Goal: Information Seeking & Learning: Understand process/instructions

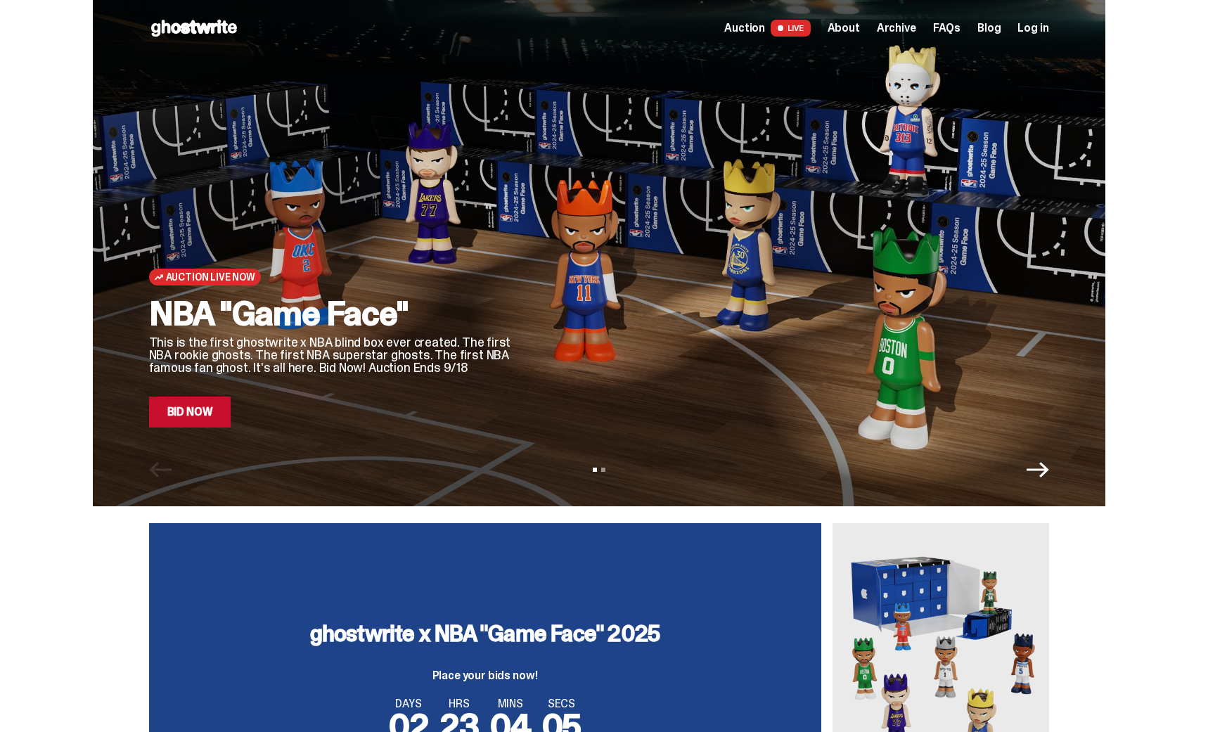
click at [781, 29] on span "LIVE" at bounding box center [791, 28] width 40 height 17
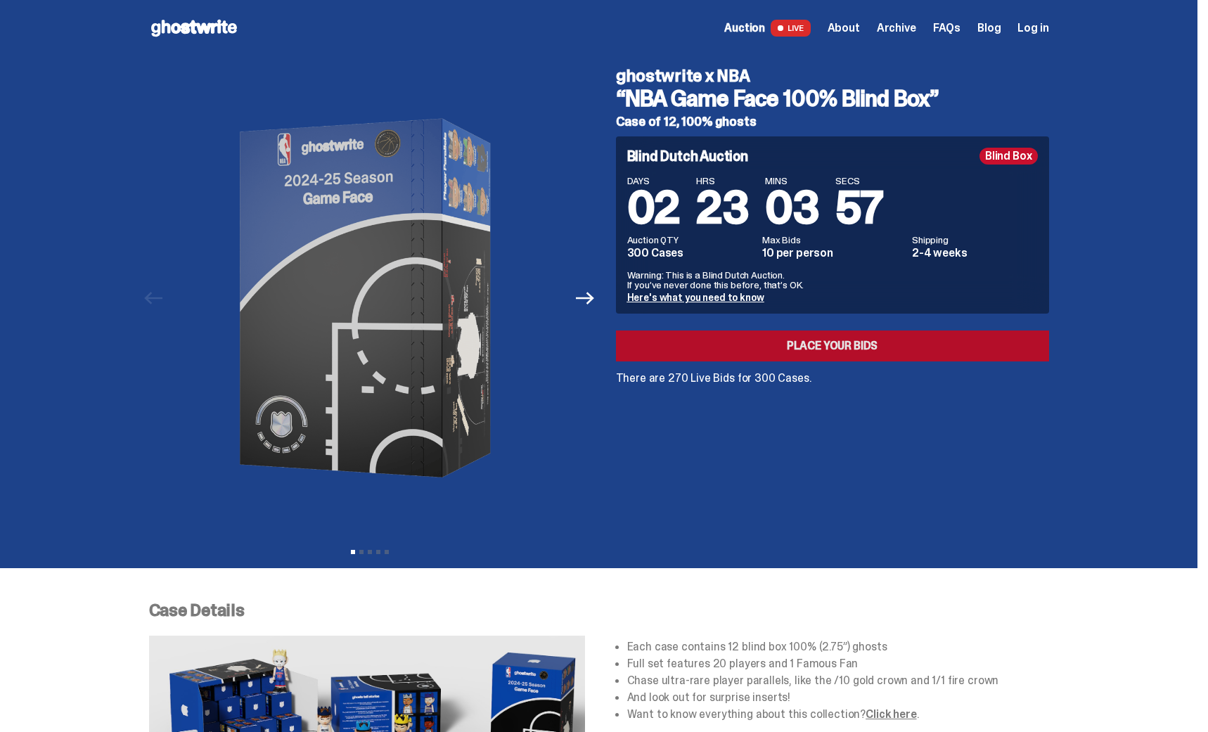
click at [818, 347] on link "Place your Bids" at bounding box center [832, 345] width 433 height 31
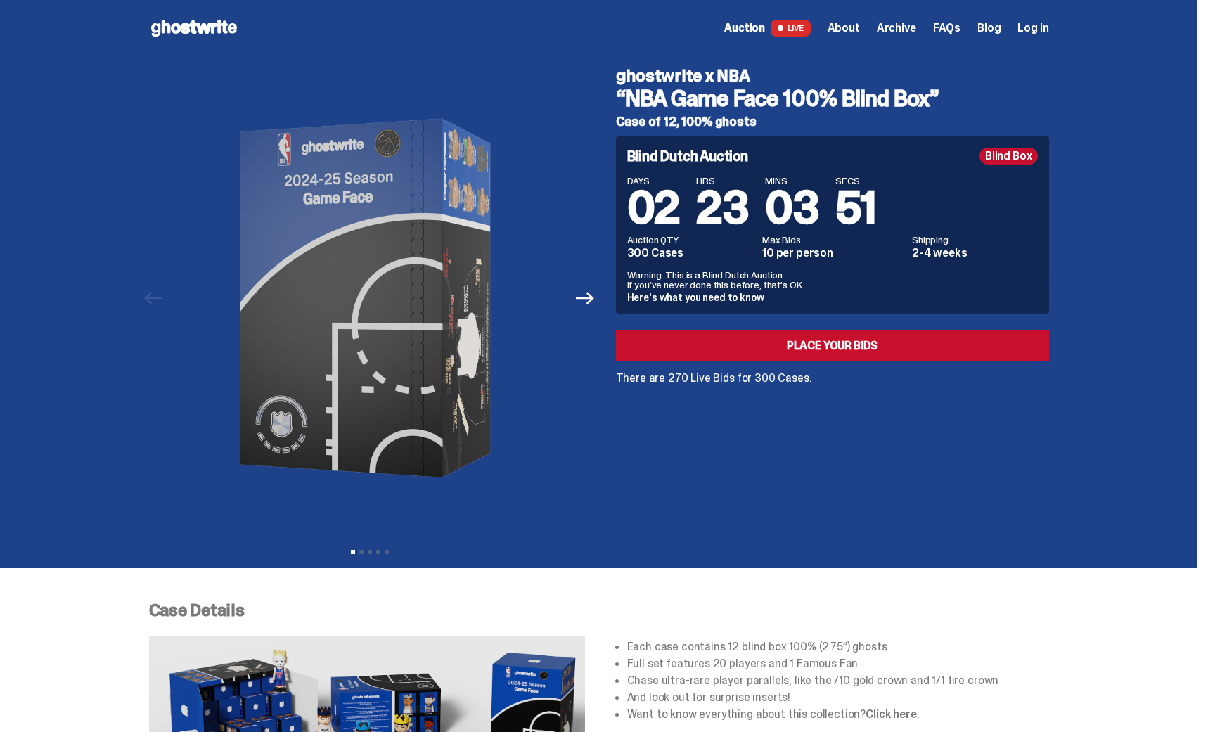
click at [704, 297] on link "Here's what you need to know" at bounding box center [695, 297] width 137 height 13
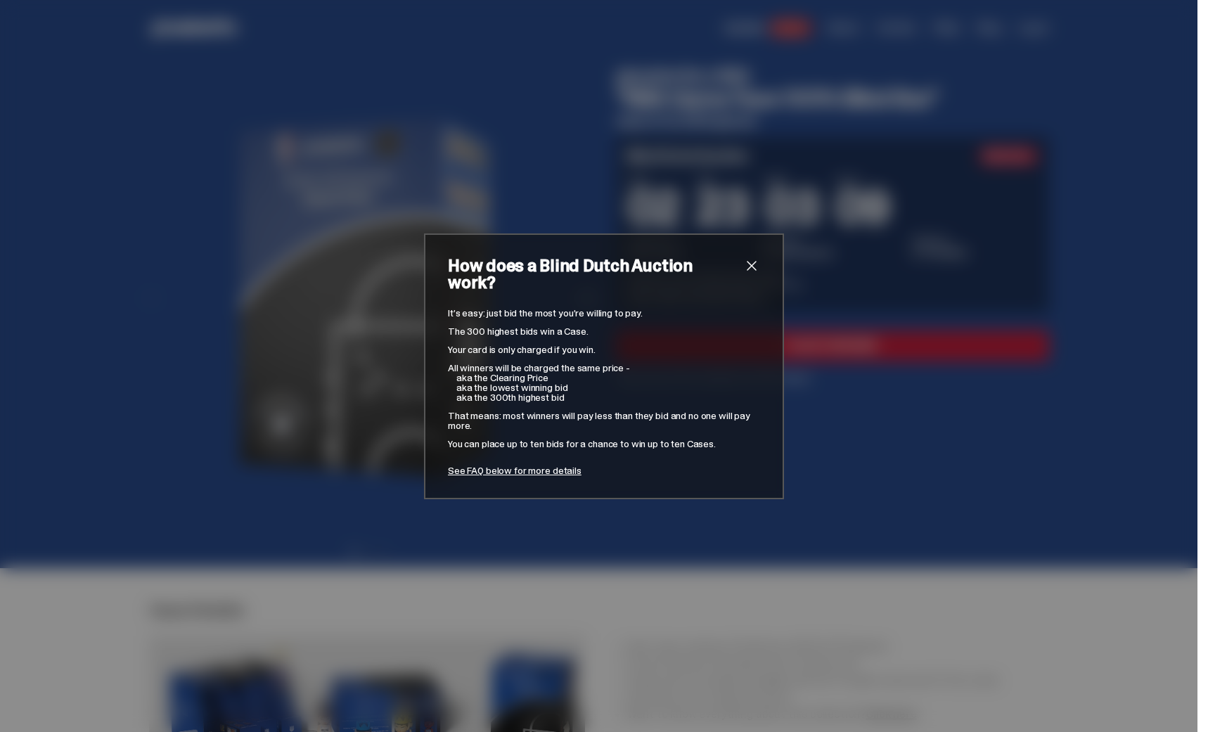
click at [754, 273] on span "close" at bounding box center [751, 265] width 17 height 17
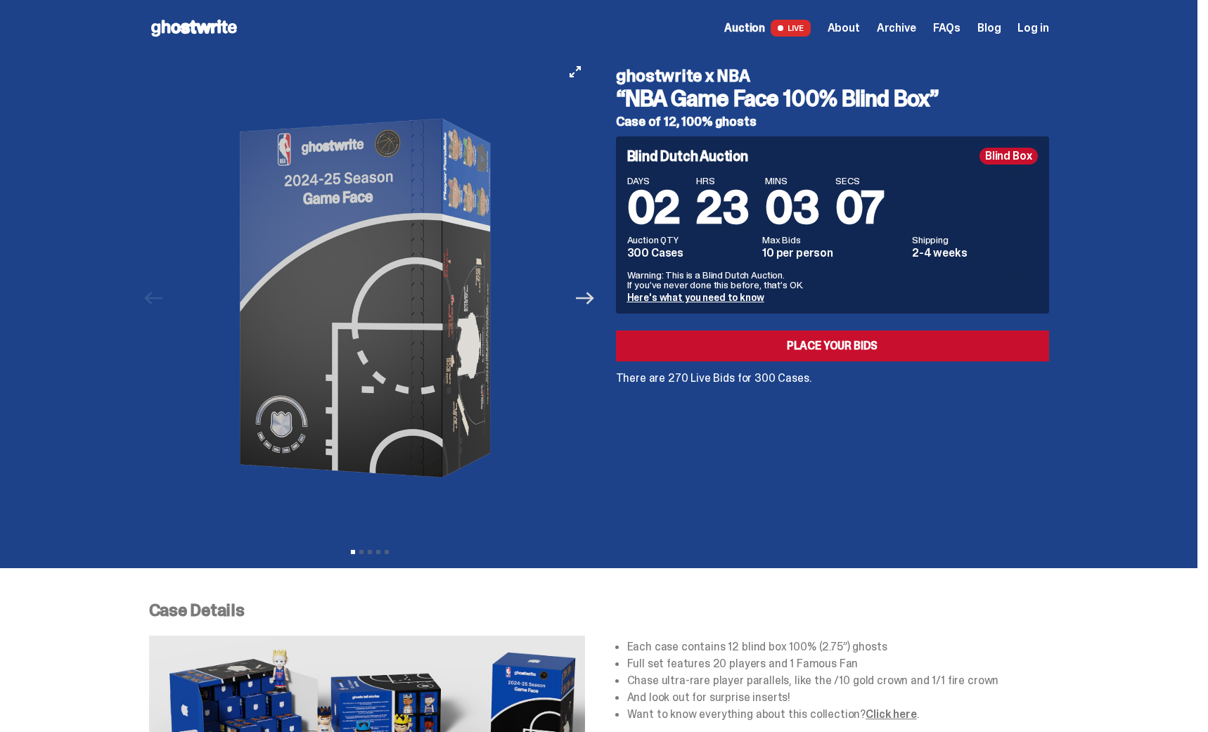
click at [590, 304] on icon "Next" at bounding box center [585, 298] width 18 height 18
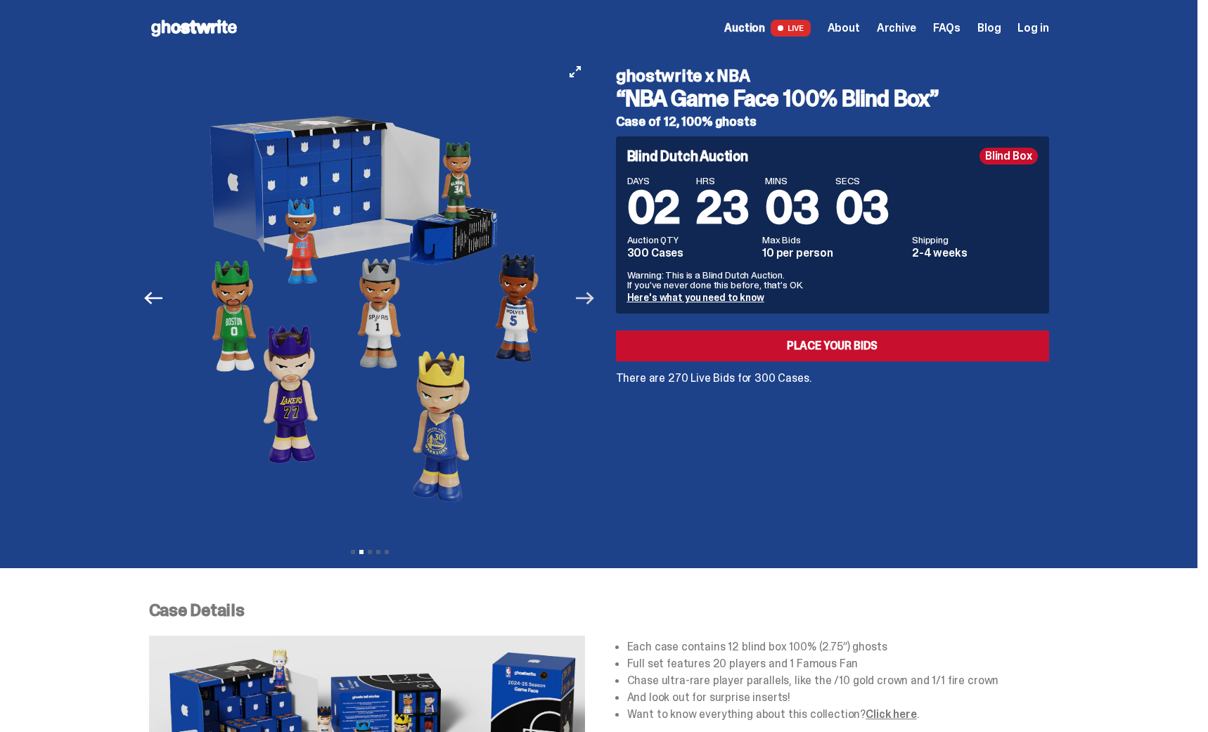
click at [590, 295] on icon "Next" at bounding box center [585, 298] width 18 height 18
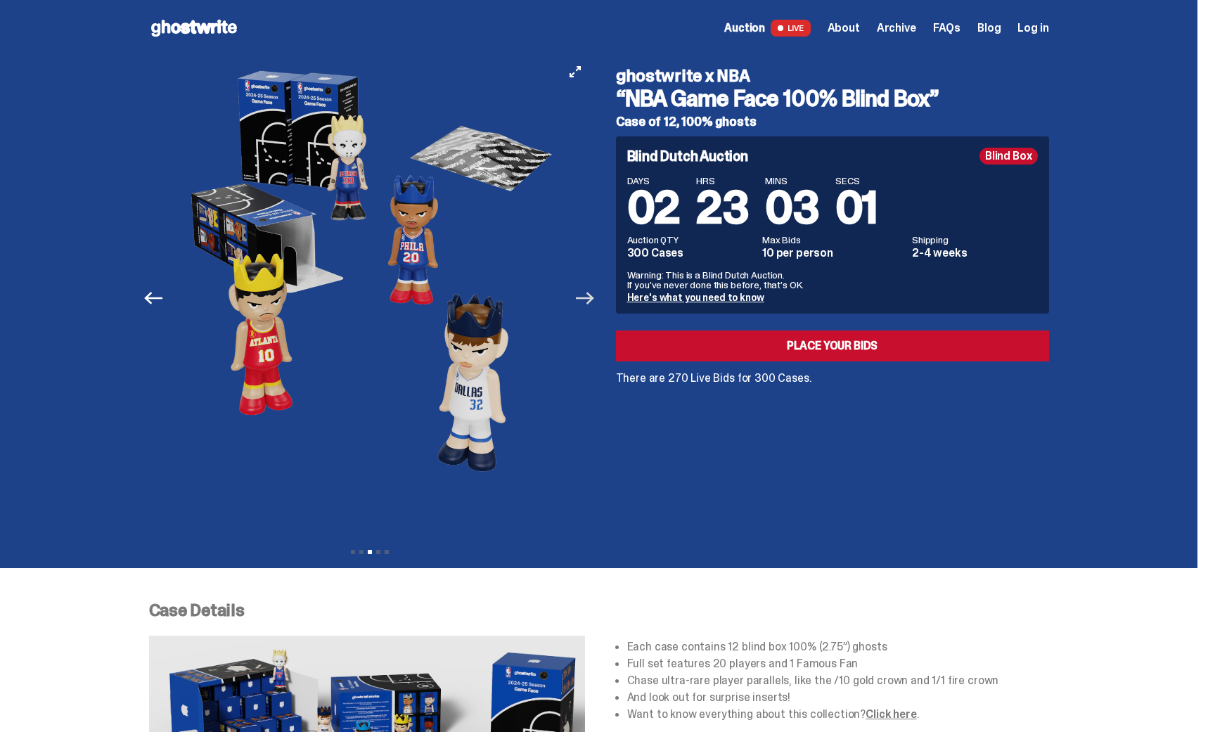
click at [590, 295] on icon "Next" at bounding box center [585, 298] width 18 height 18
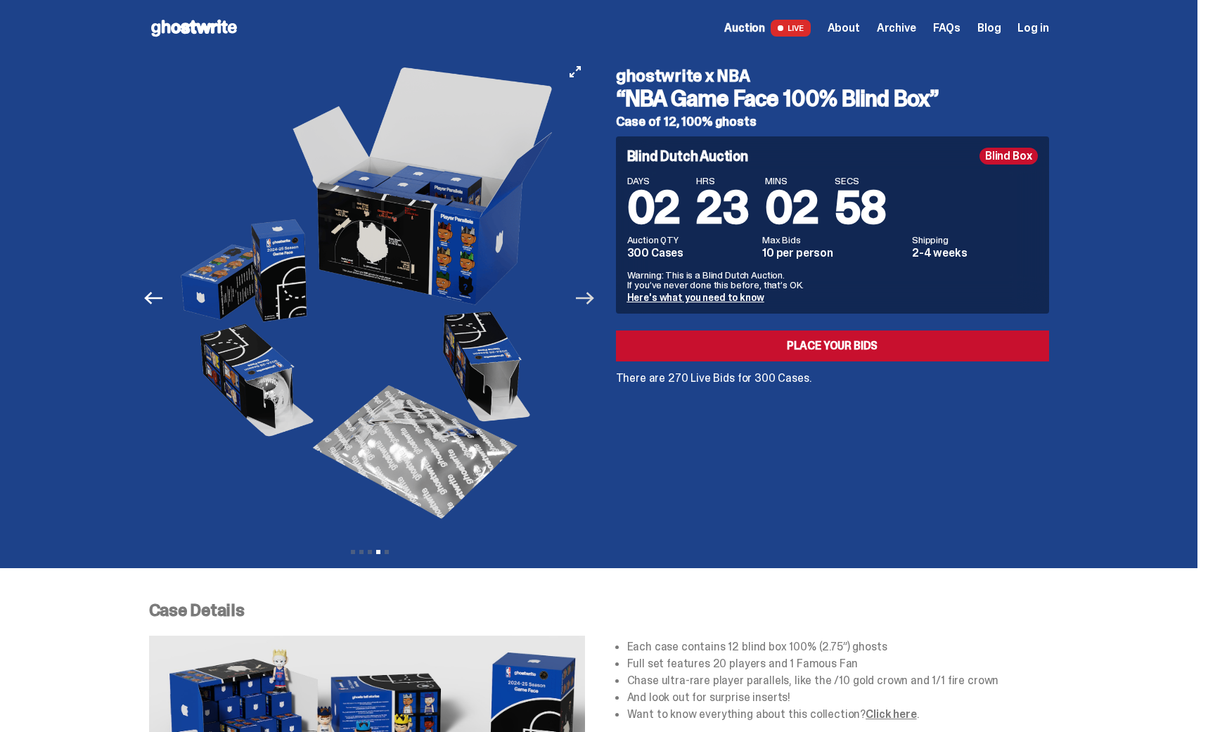
click at [590, 295] on icon "Next" at bounding box center [585, 298] width 18 height 18
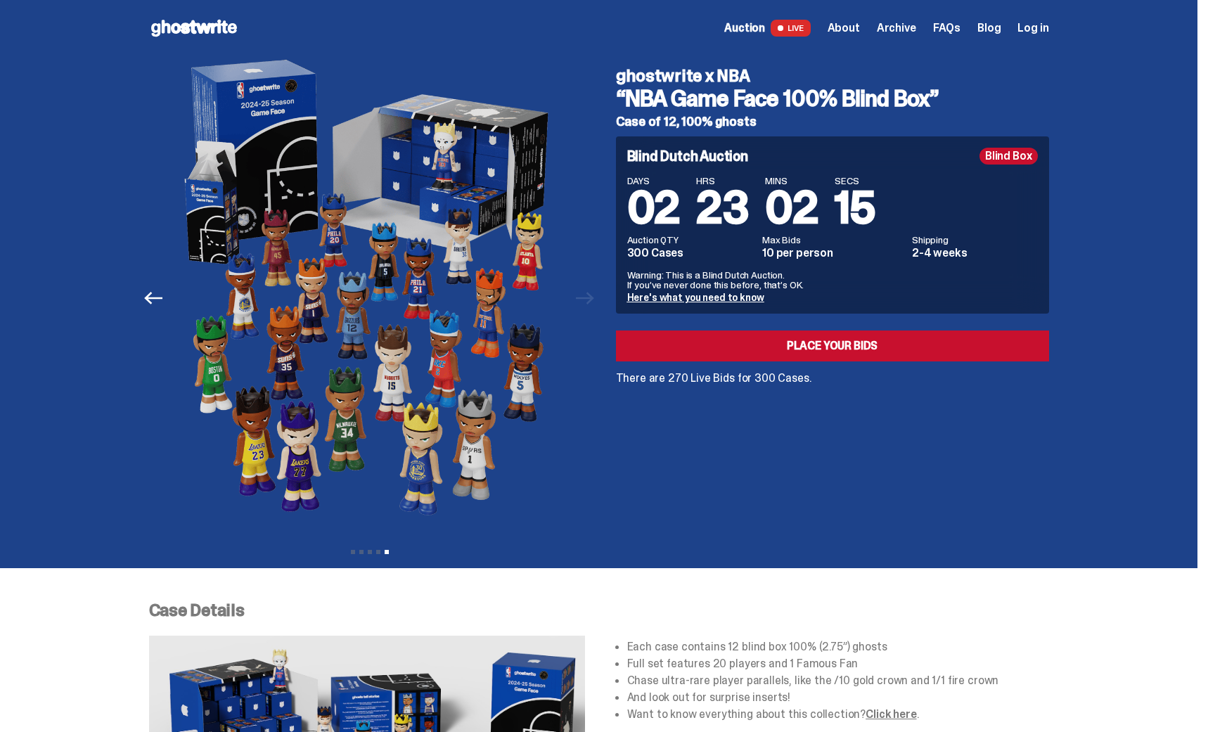
click at [221, 27] on icon at bounding box center [194, 28] width 90 height 22
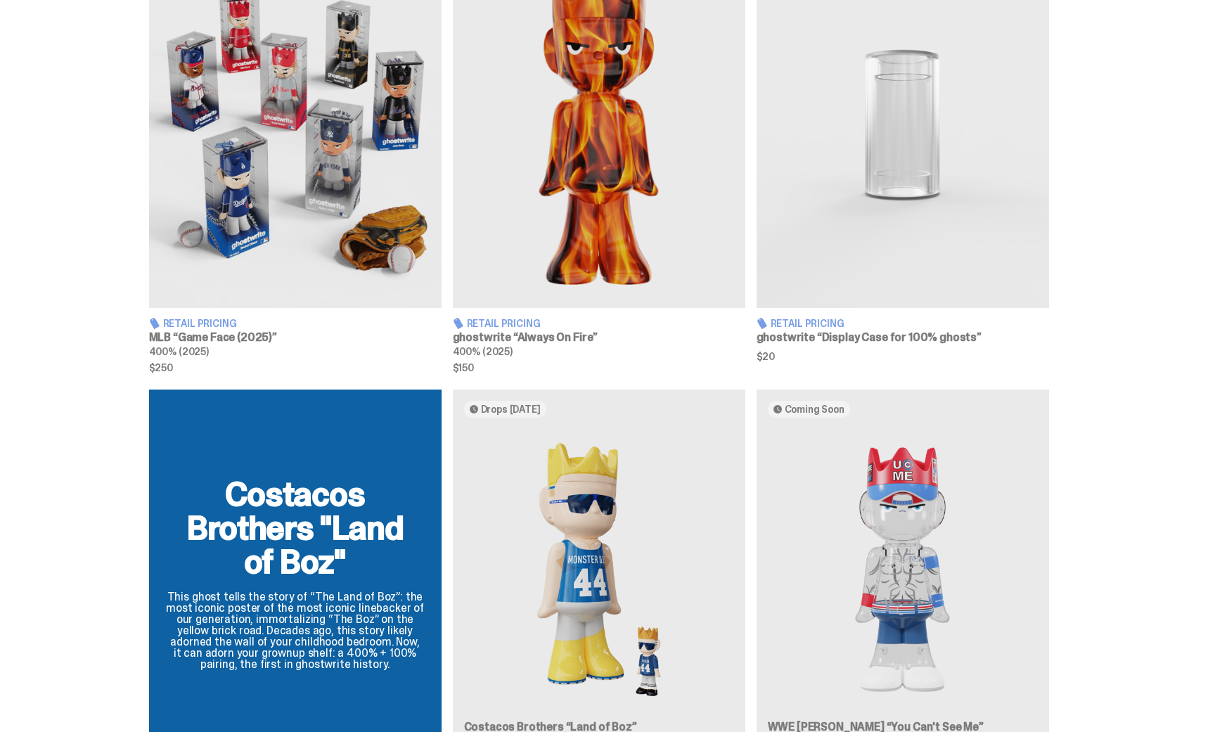
scroll to position [916, 0]
click at [278, 152] on img at bounding box center [295, 126] width 292 height 366
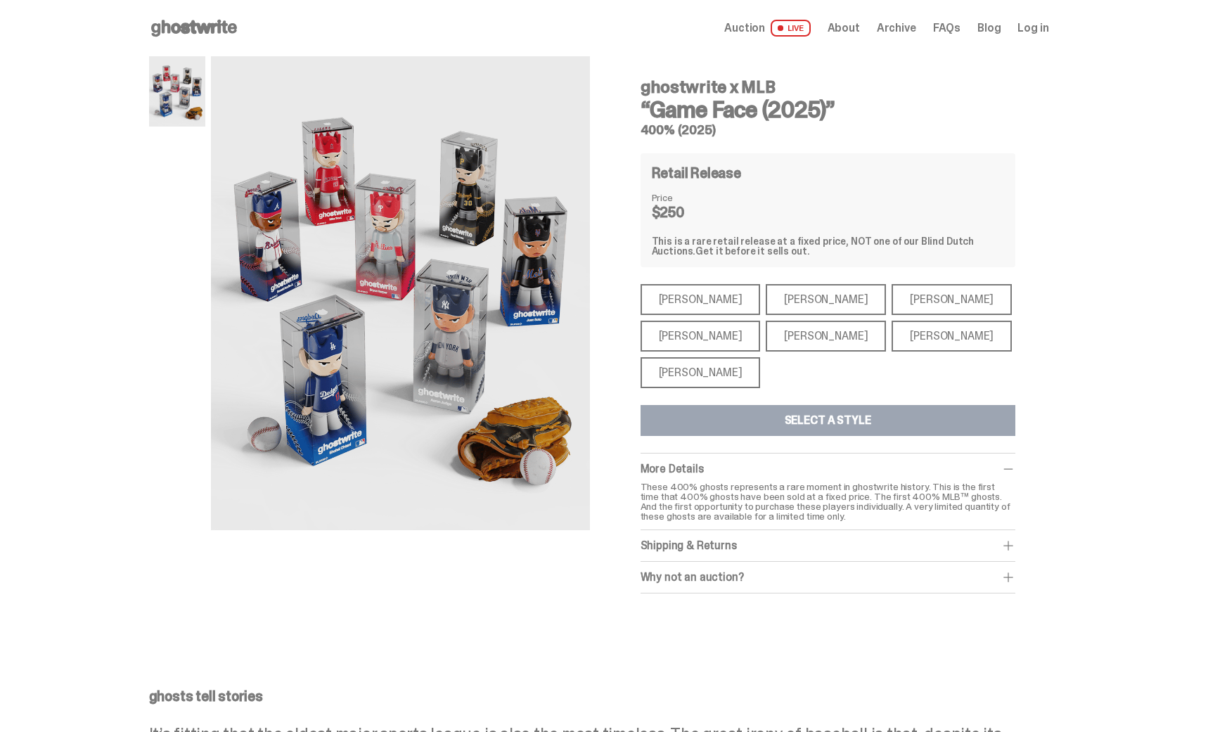
click at [714, 373] on div "[PERSON_NAME]" at bounding box center [700, 372] width 120 height 31
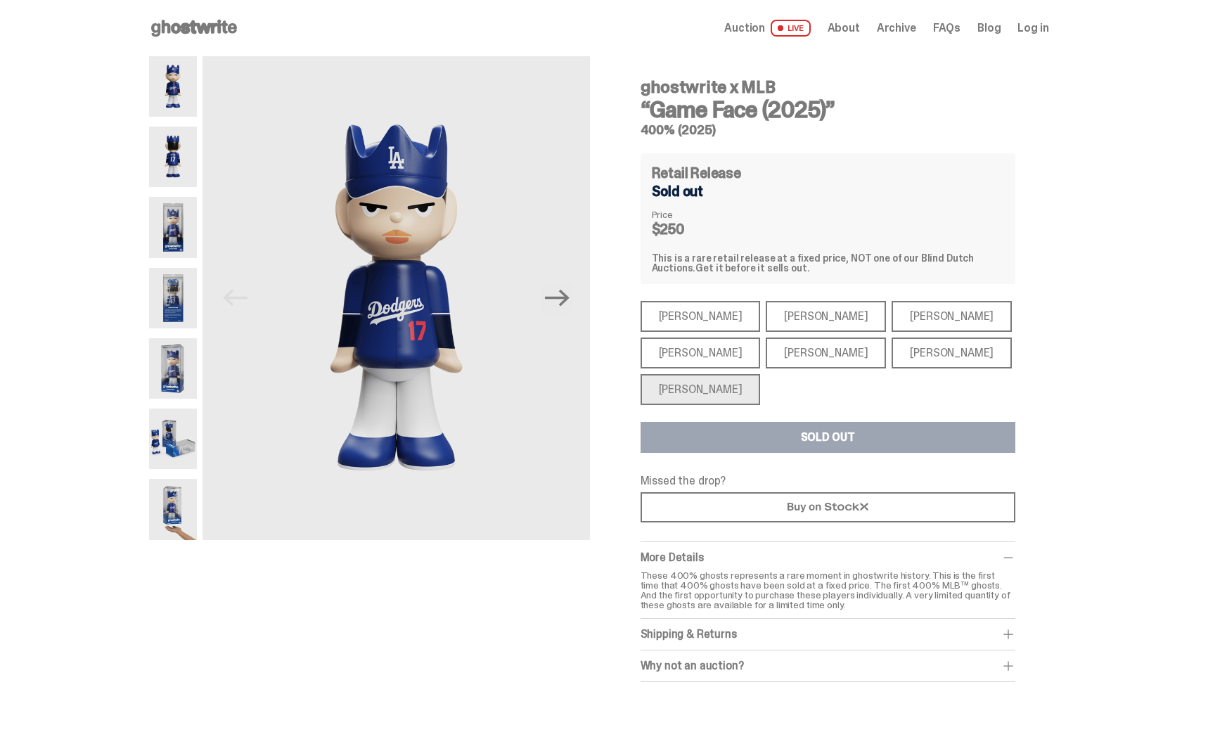
click at [701, 319] on div "[PERSON_NAME]" at bounding box center [700, 316] width 120 height 31
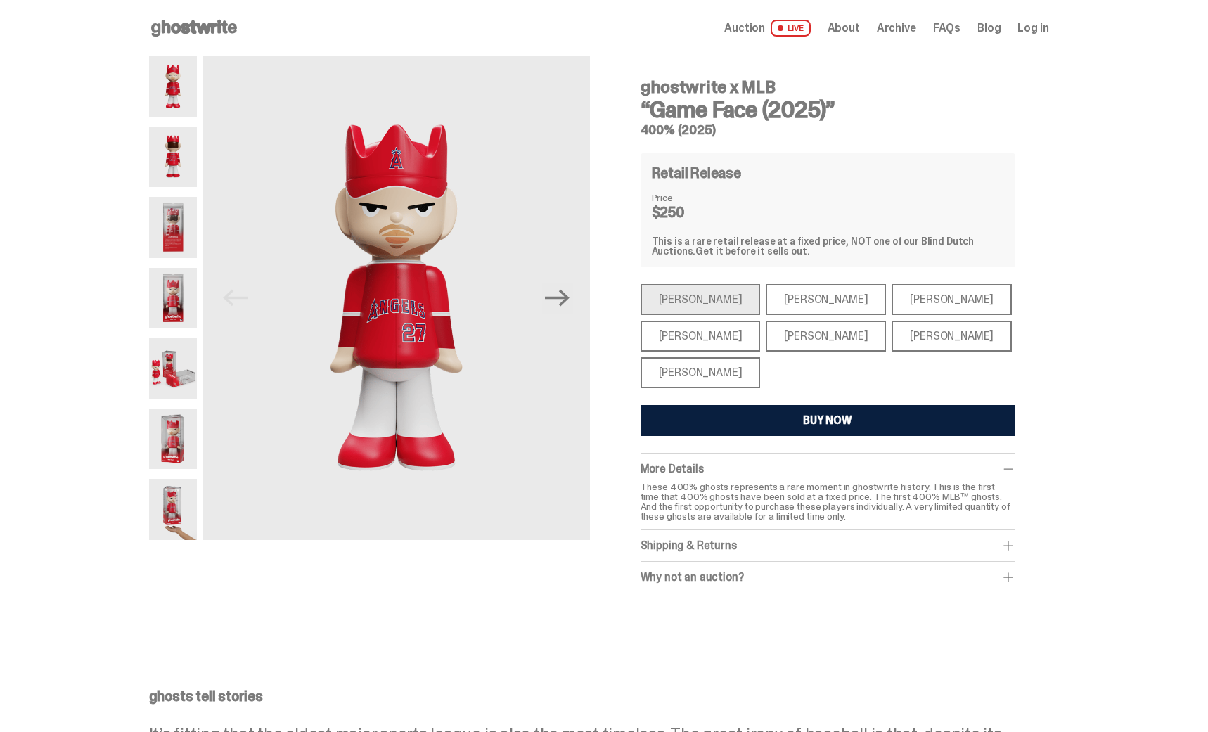
click at [785, 301] on div "[PERSON_NAME]" at bounding box center [826, 299] width 120 height 31
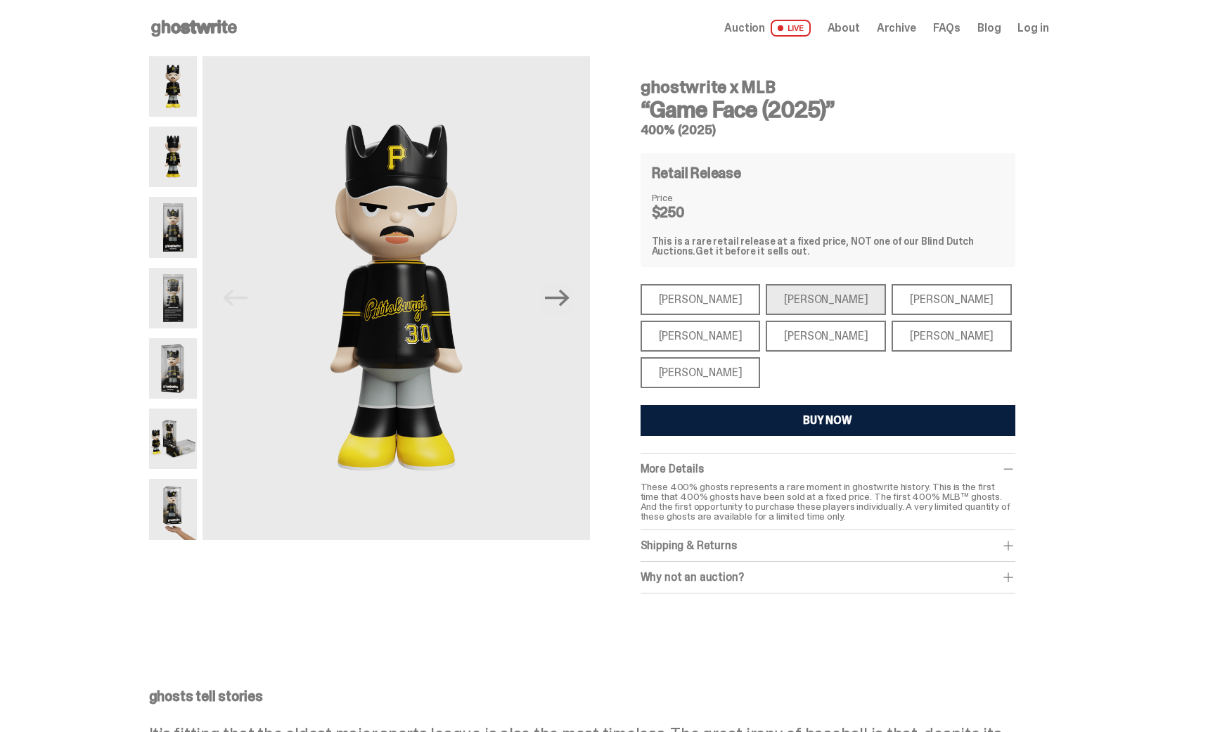
click at [891, 297] on div "[PERSON_NAME]" at bounding box center [951, 299] width 120 height 31
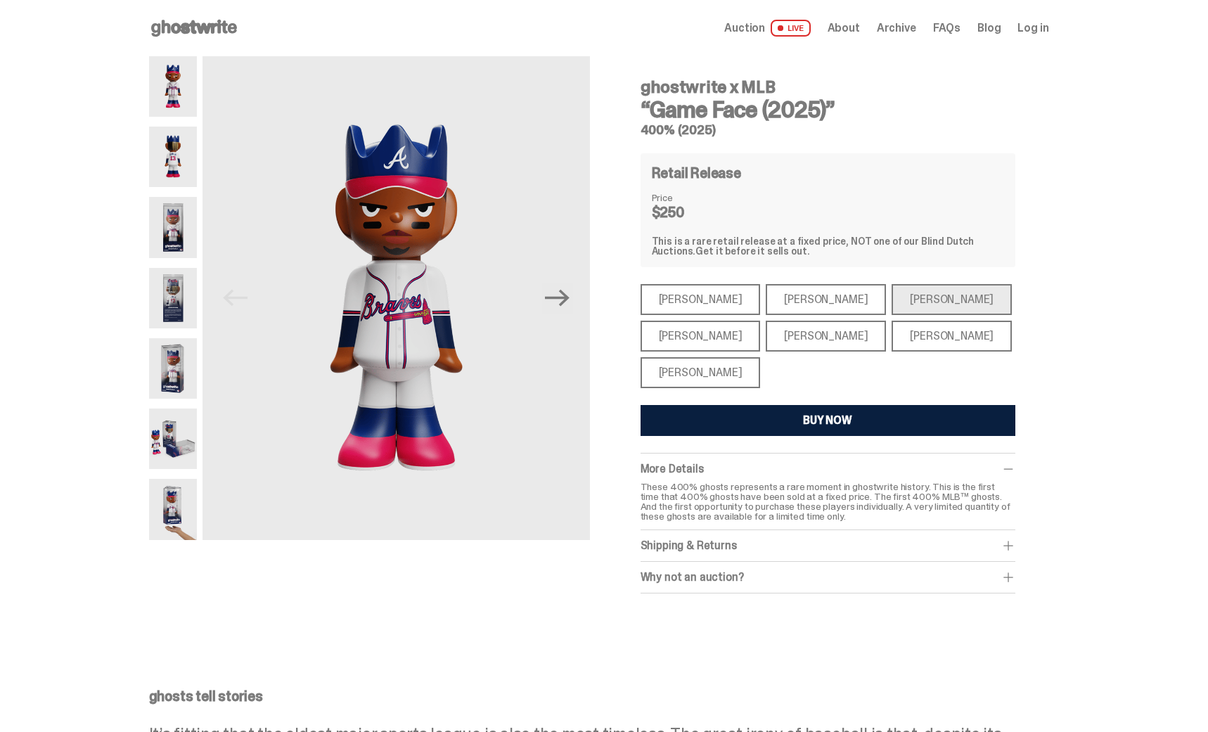
click at [714, 335] on div "[PERSON_NAME]" at bounding box center [700, 336] width 120 height 31
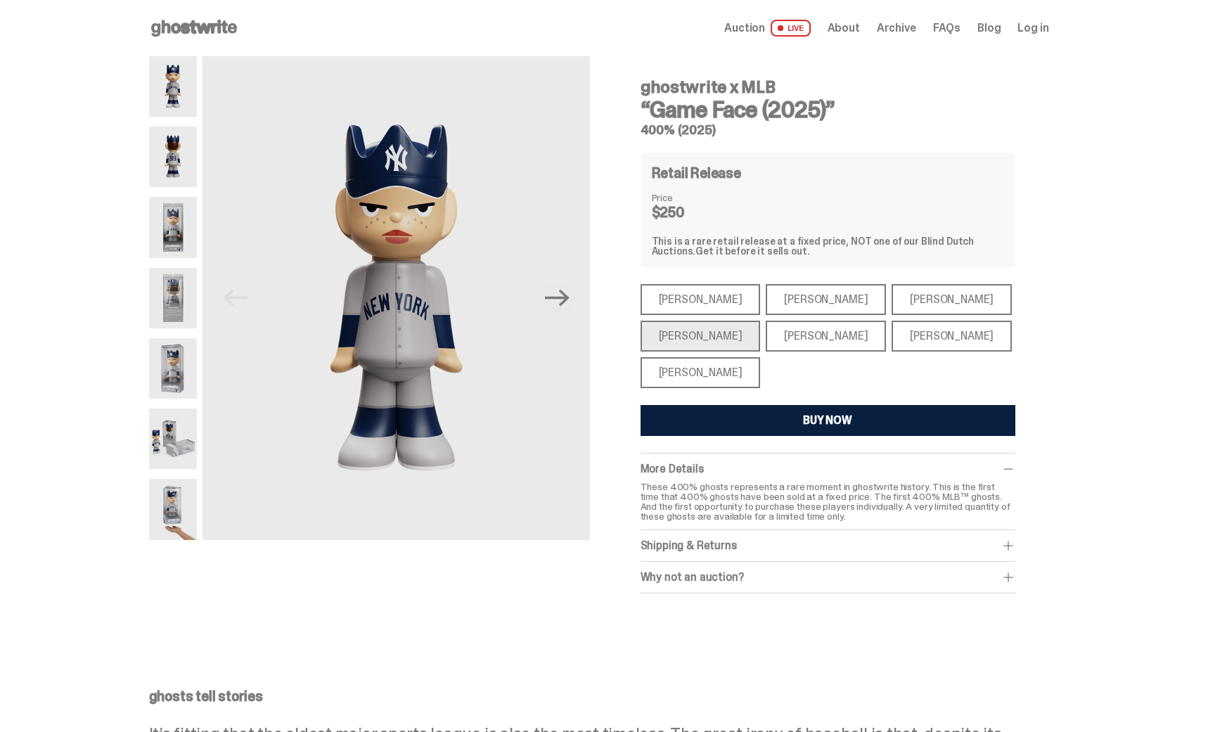
click at [808, 335] on div "[PERSON_NAME]" at bounding box center [826, 336] width 120 height 31
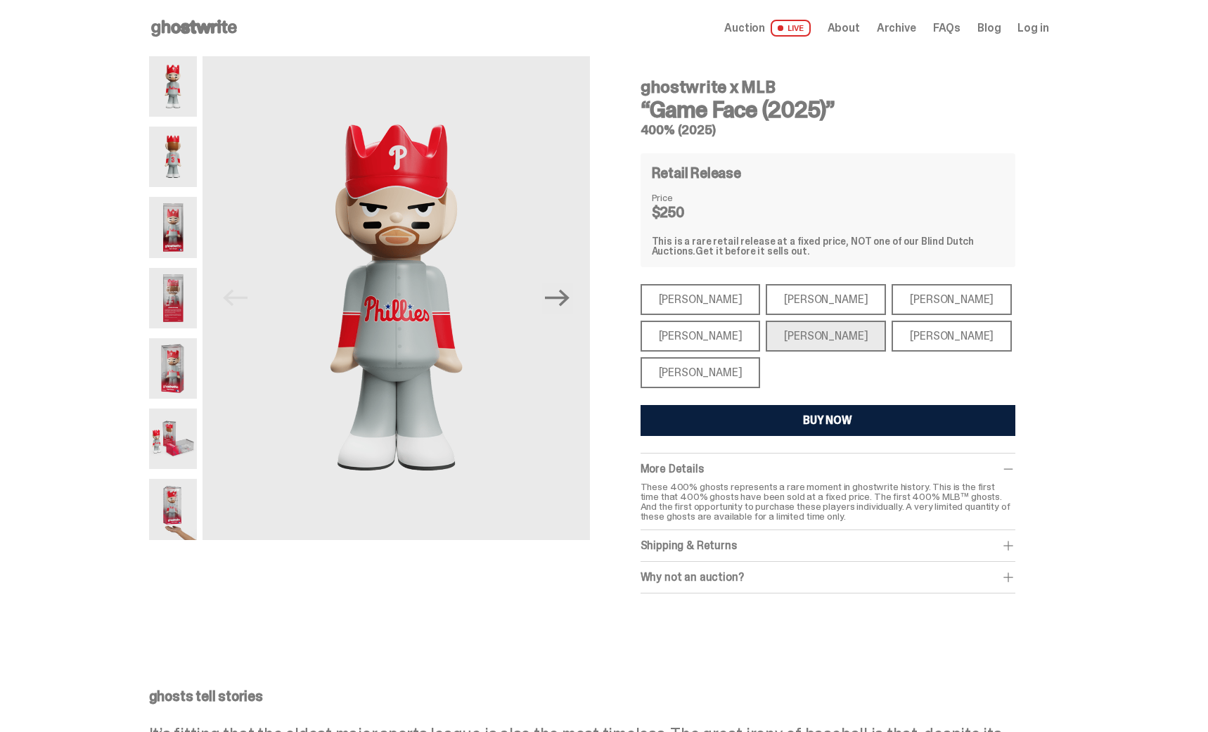
click at [903, 336] on div "[PERSON_NAME]" at bounding box center [951, 336] width 120 height 31
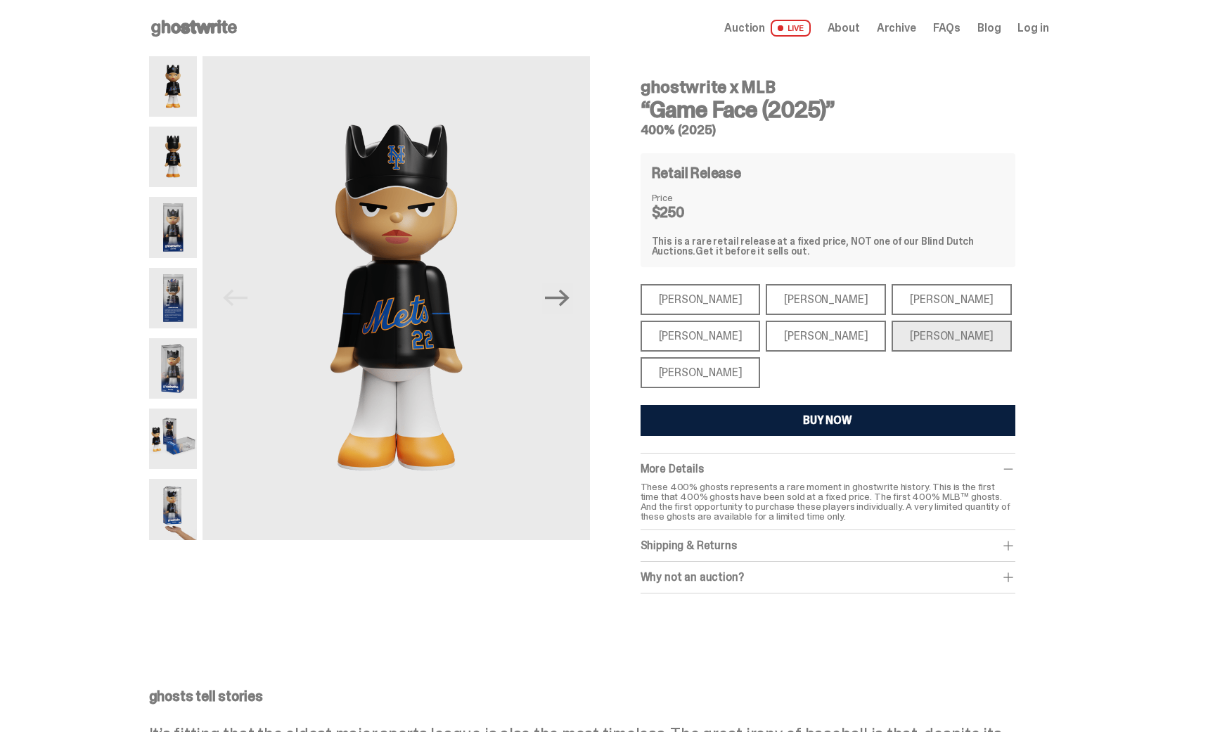
click at [702, 368] on div "[PERSON_NAME]" at bounding box center [700, 372] width 120 height 31
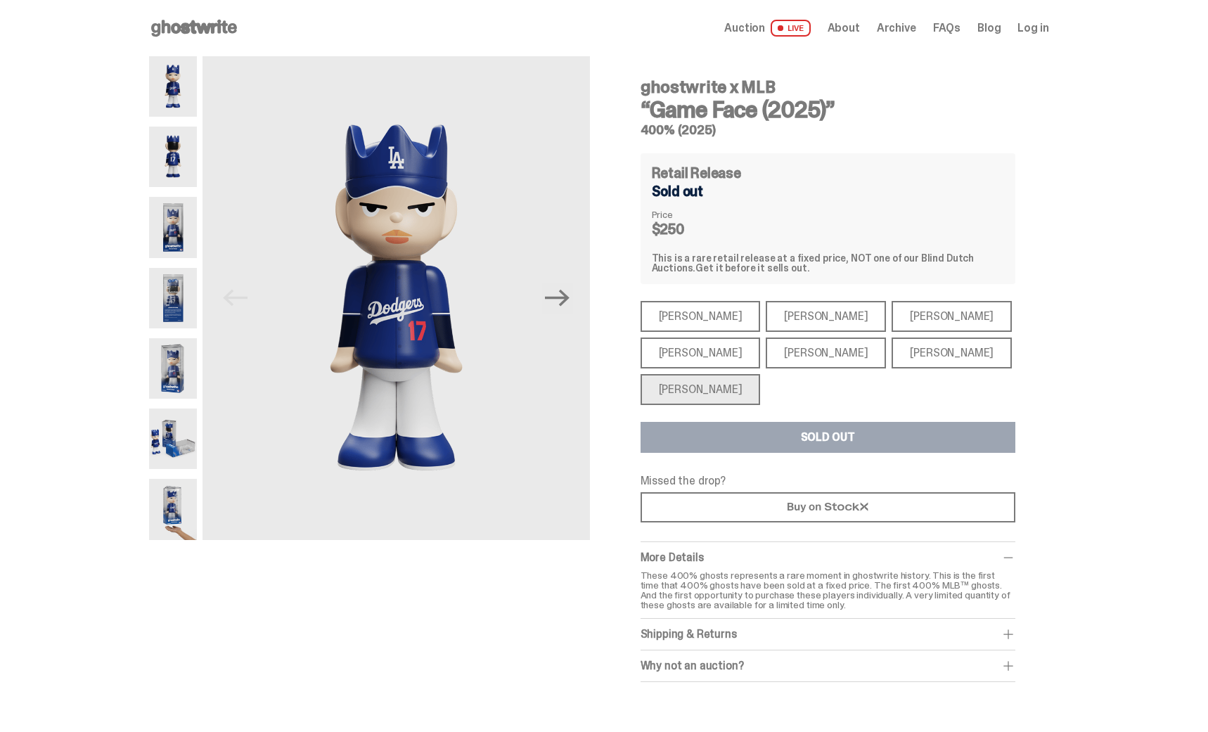
click at [695, 312] on div "[PERSON_NAME]" at bounding box center [700, 316] width 120 height 31
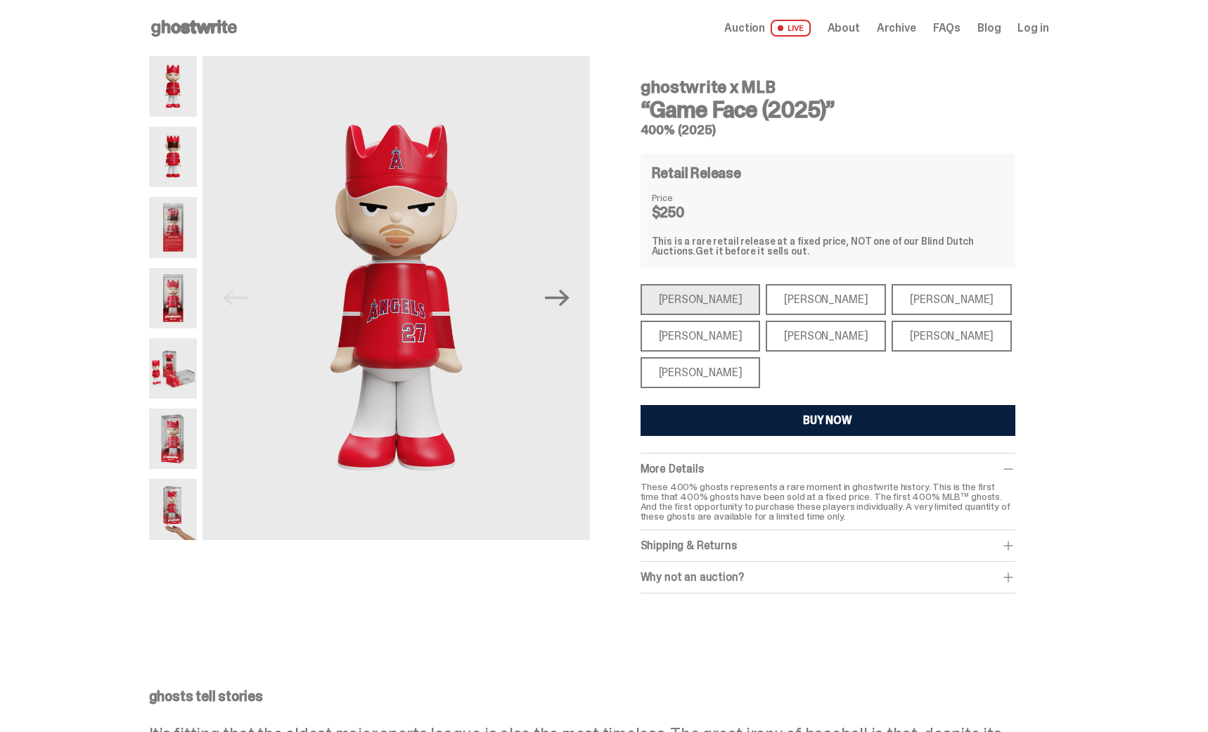
click at [774, 305] on div "[PERSON_NAME]" at bounding box center [826, 299] width 120 height 31
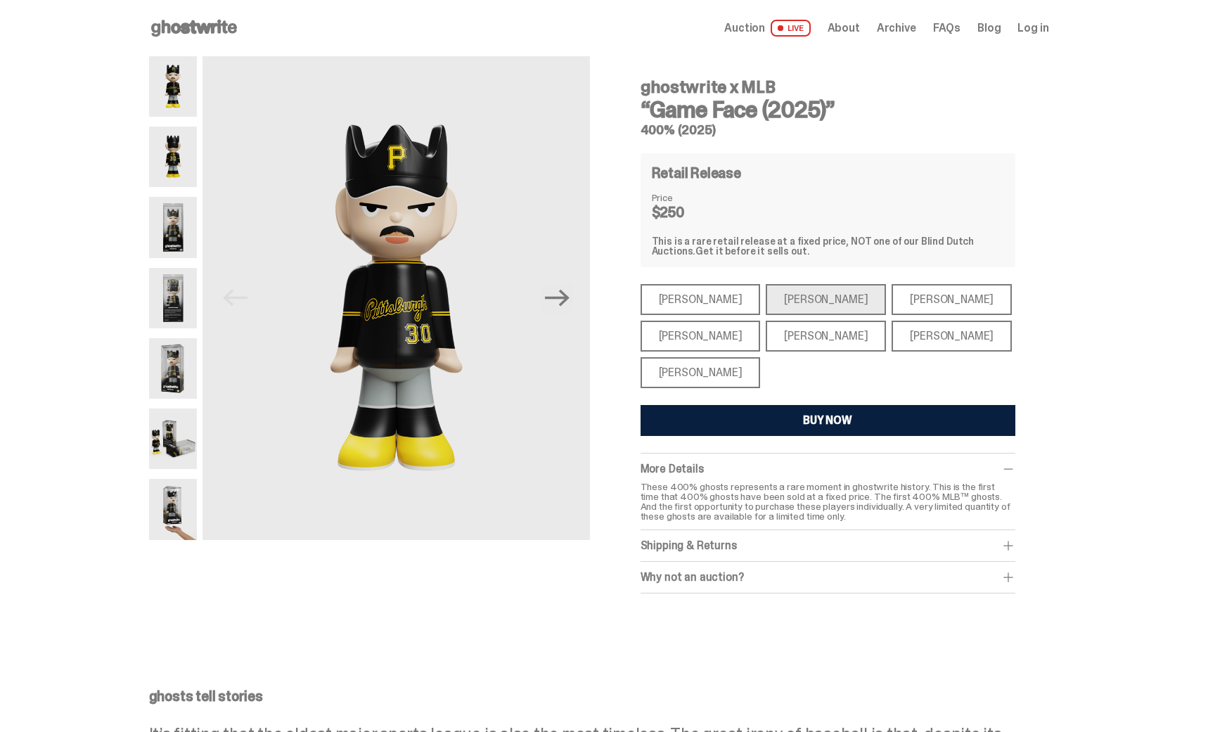
click at [891, 294] on div "[PERSON_NAME]" at bounding box center [951, 299] width 120 height 31
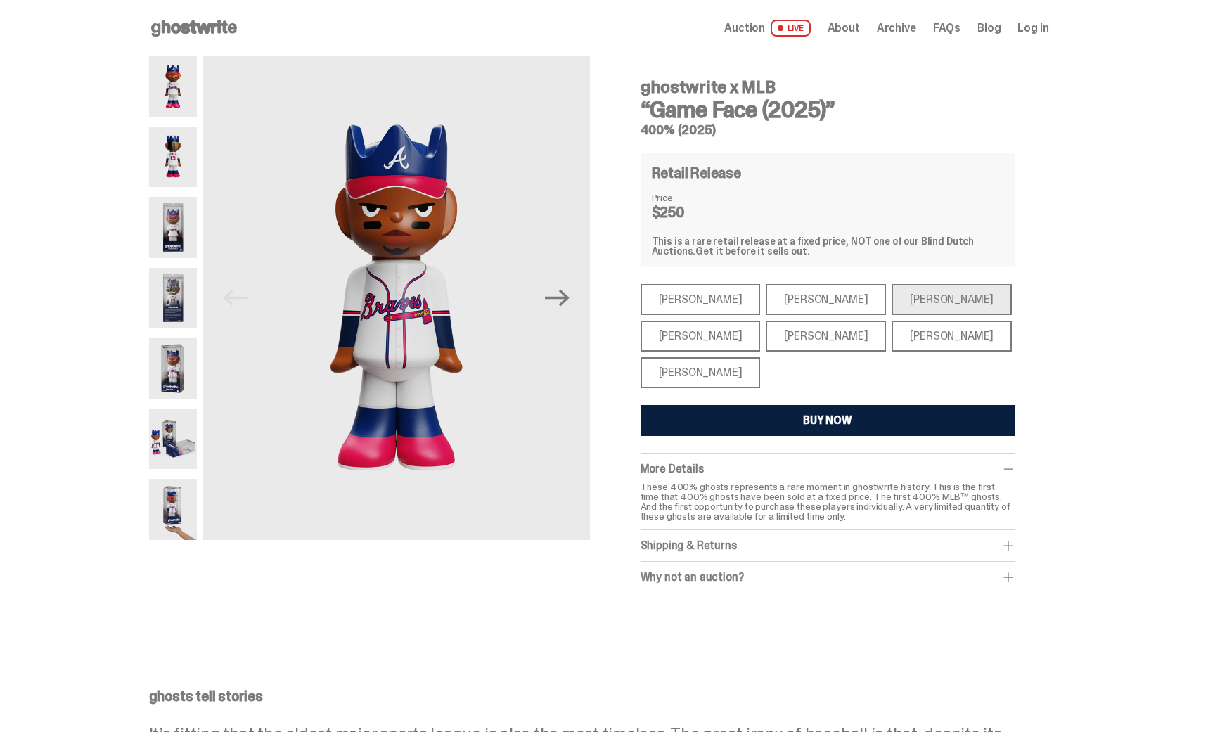
click at [681, 328] on div "[PERSON_NAME]" at bounding box center [700, 336] width 120 height 31
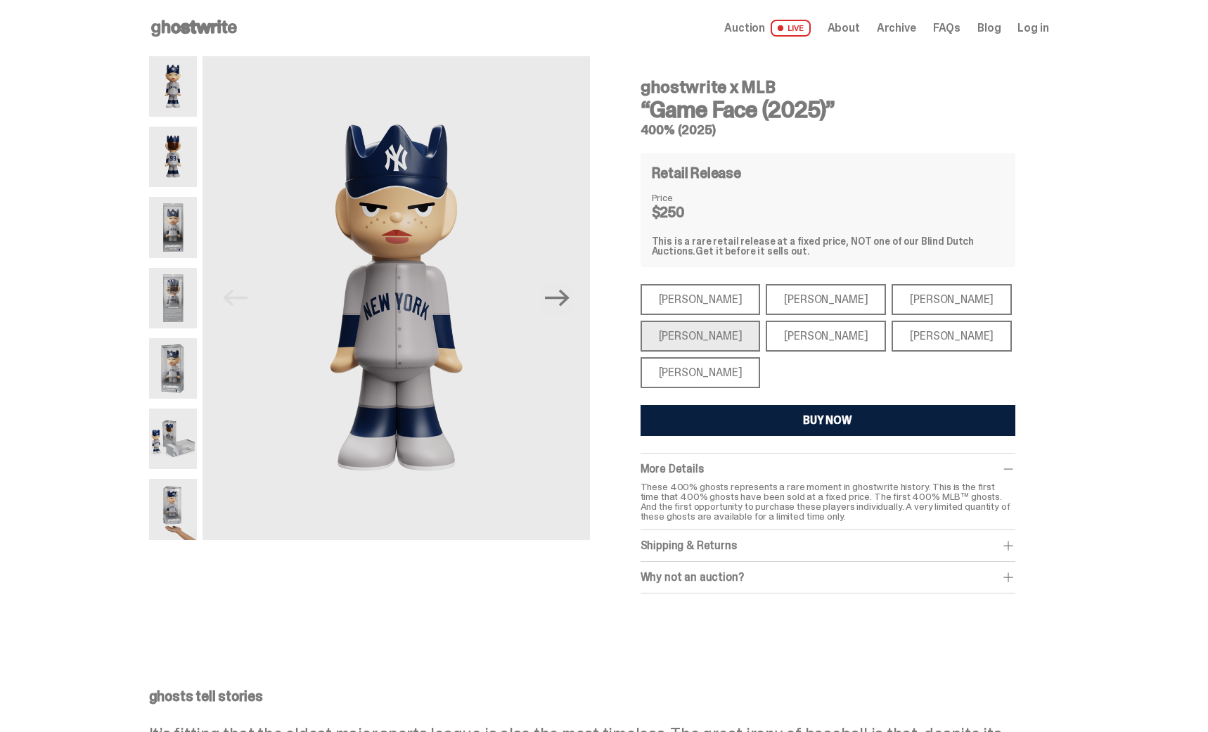
click at [785, 330] on div "[PERSON_NAME]" at bounding box center [826, 336] width 120 height 31
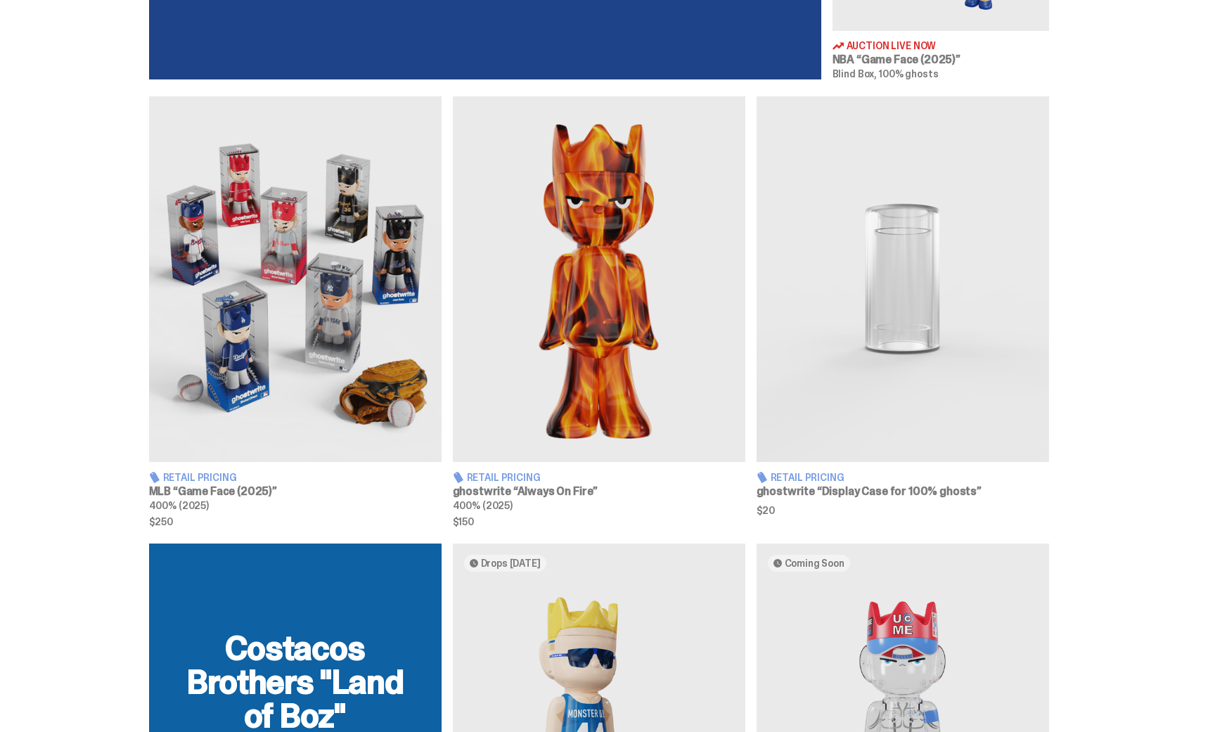
scroll to position [896, 0]
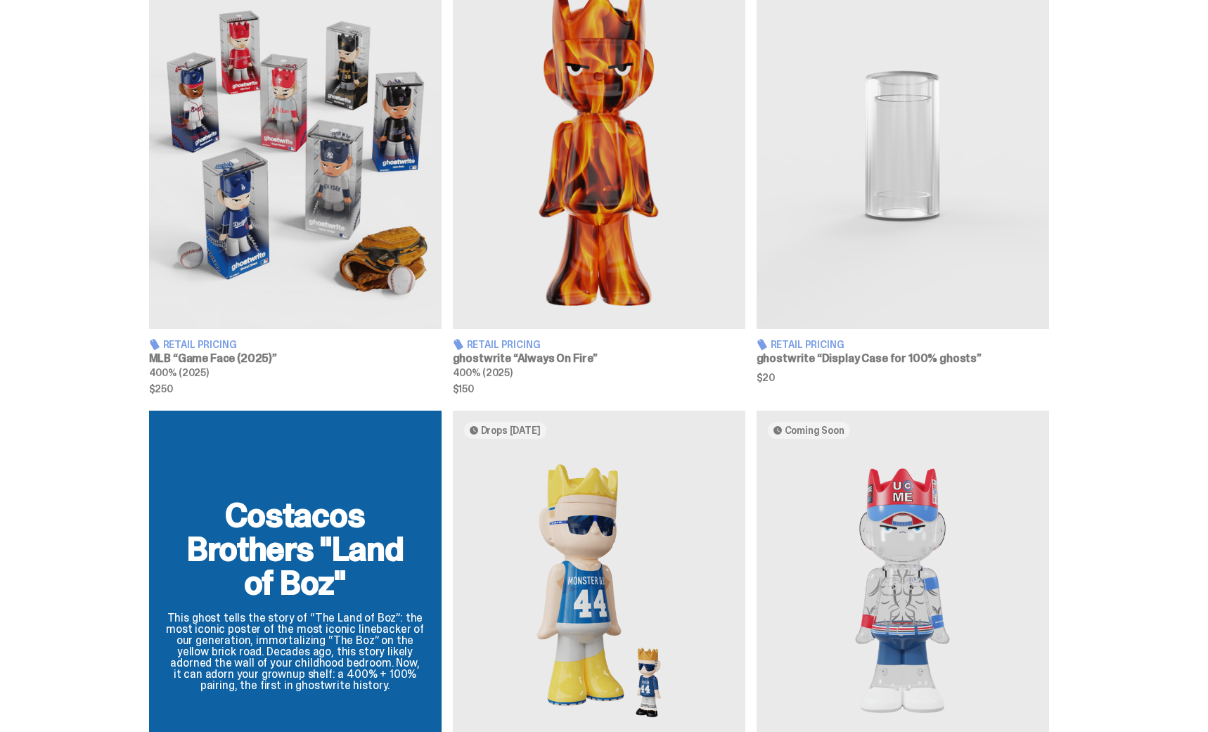
click at [316, 192] on img at bounding box center [295, 146] width 292 height 366
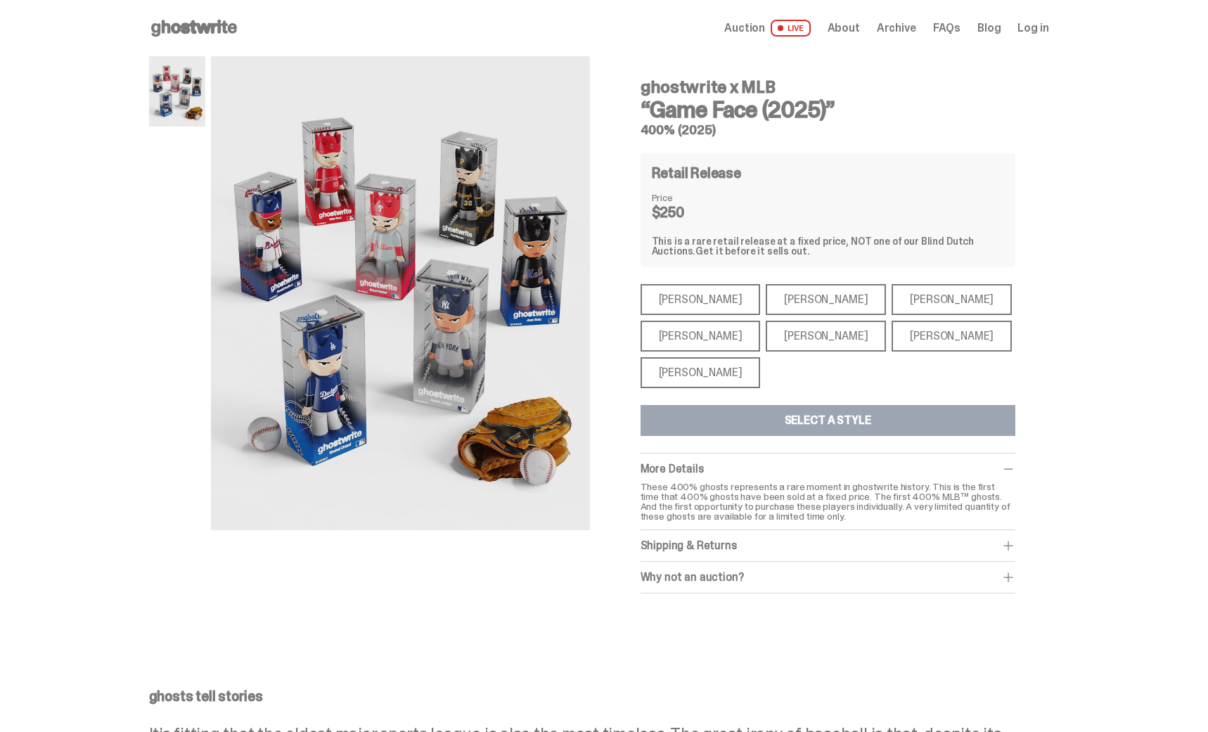
click at [908, 22] on span "Archive" at bounding box center [896, 27] width 39 height 11
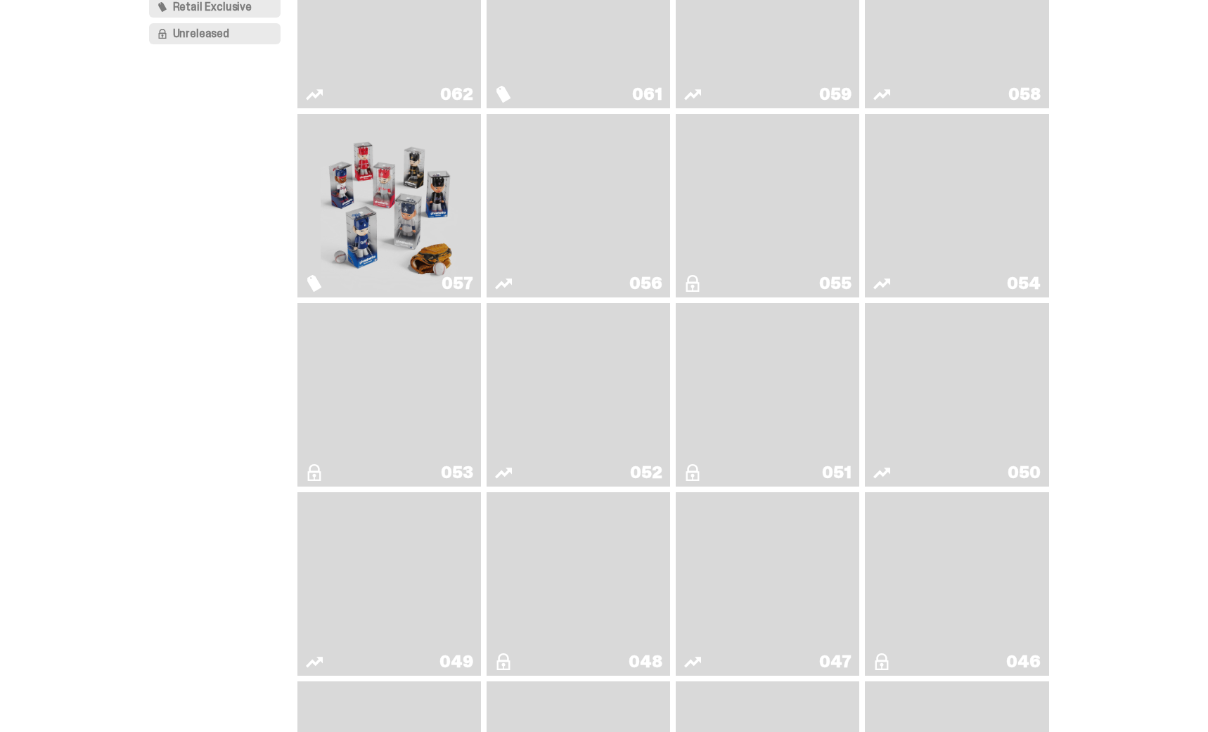
scroll to position [226, 0]
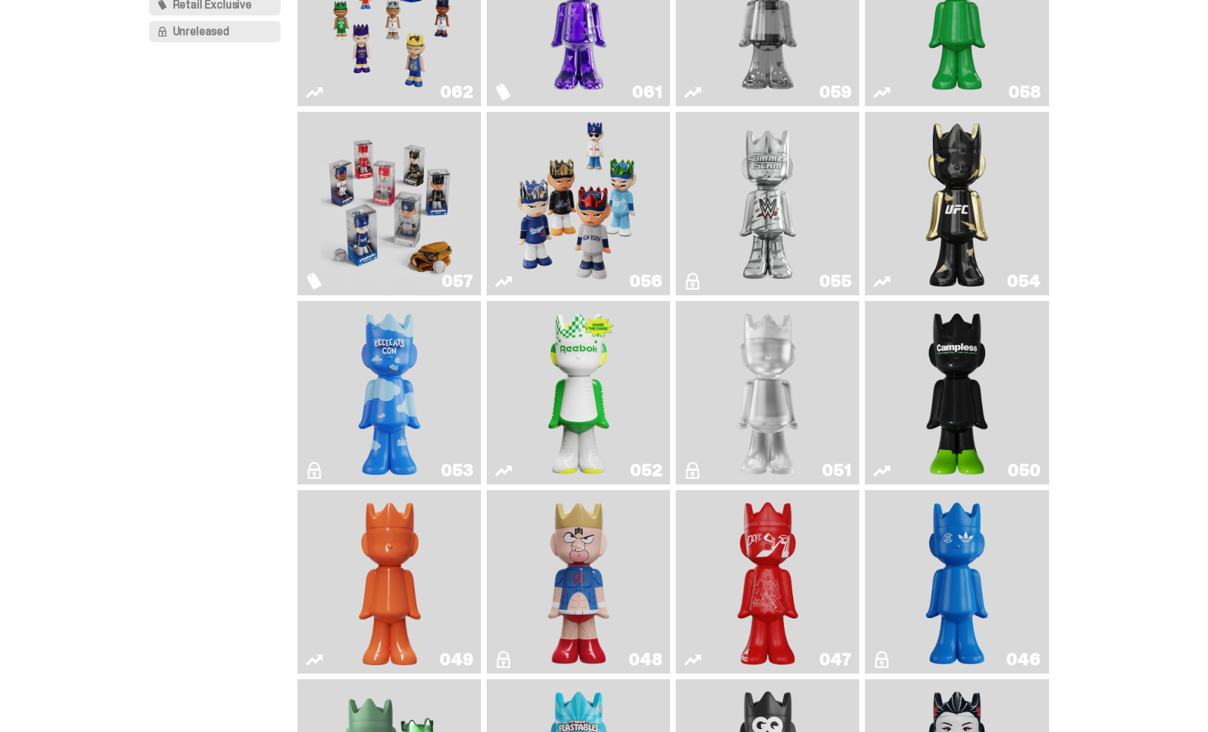
click at [611, 213] on img "Game Face (2025)" at bounding box center [579, 203] width 138 height 172
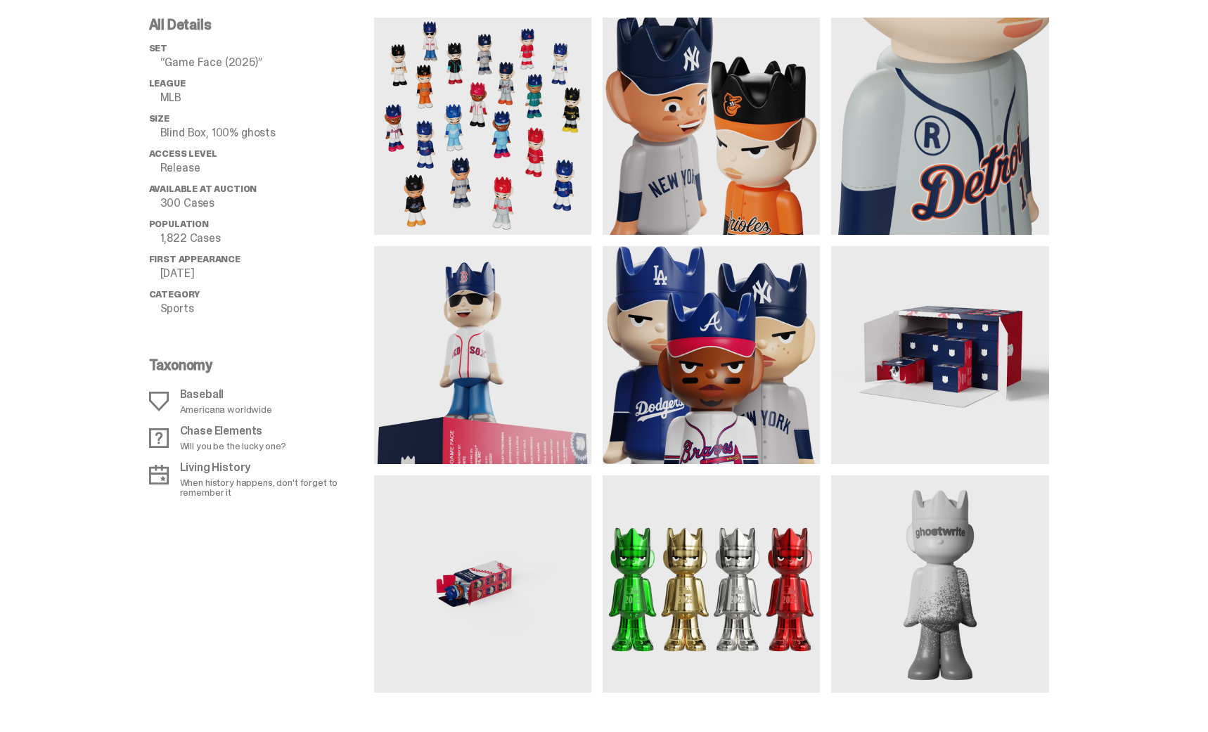
scroll to position [1036, 0]
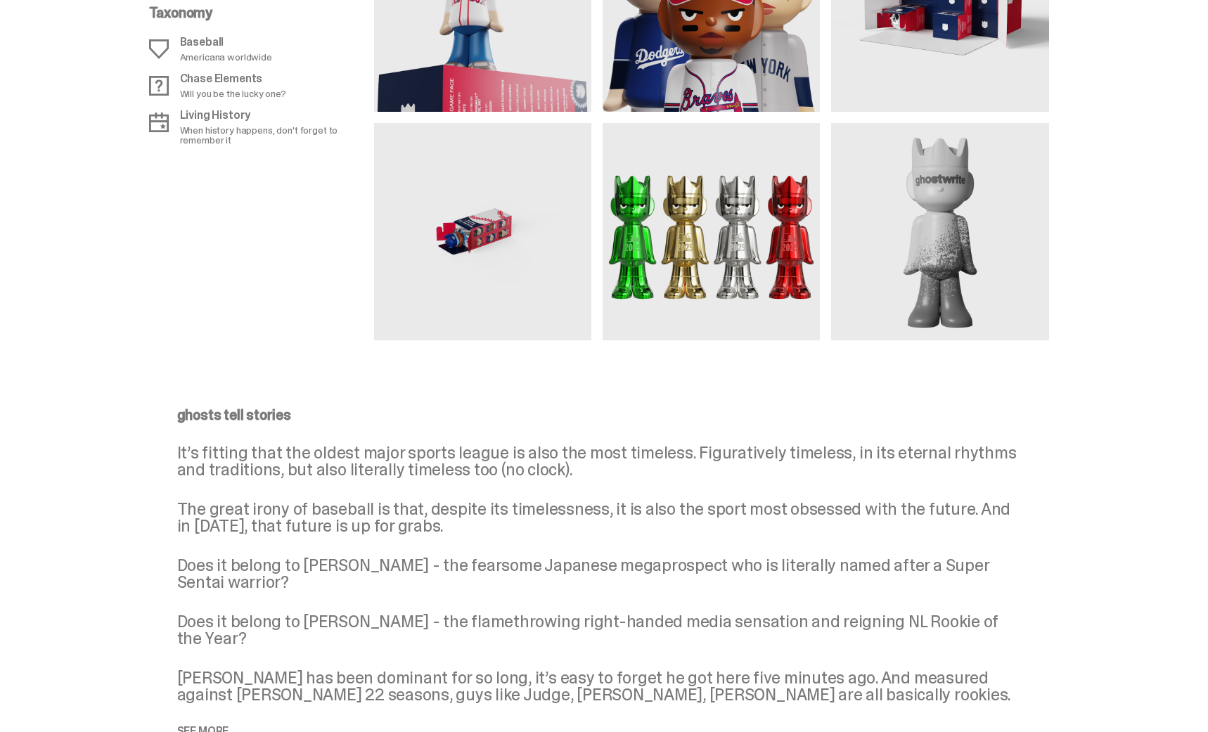
click at [707, 108] on img at bounding box center [711, 2] width 217 height 217
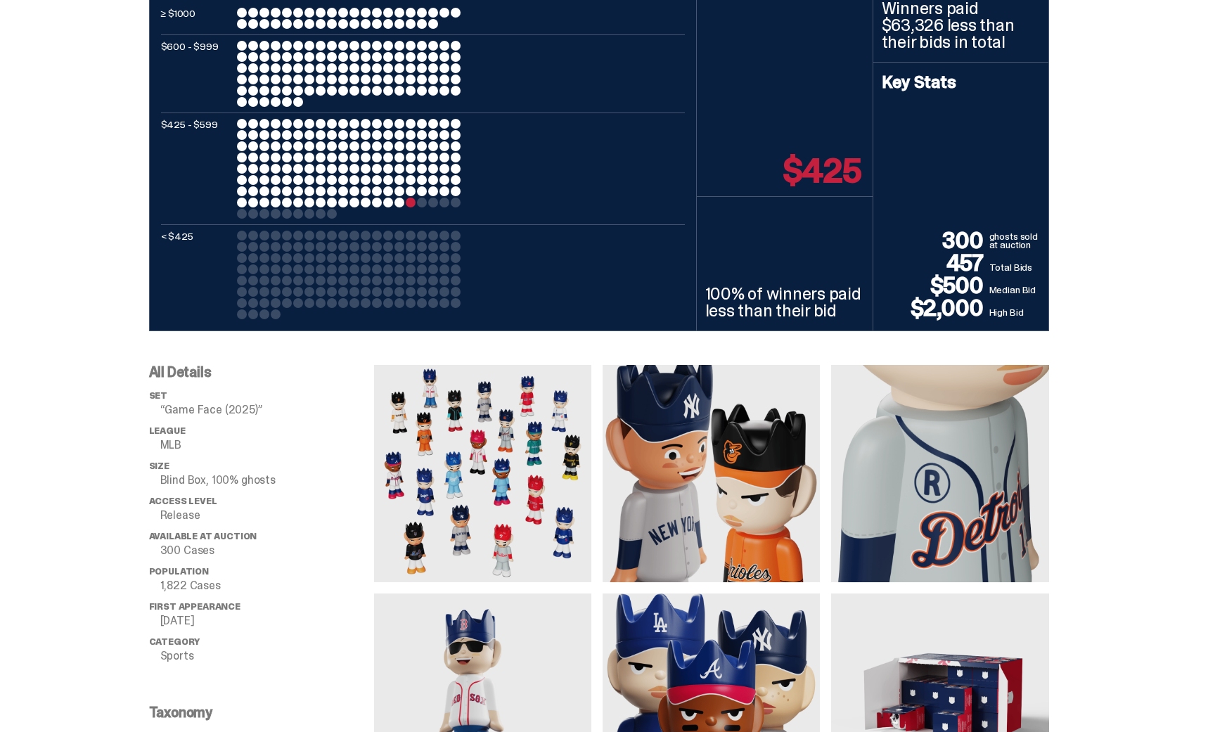
scroll to position [0, 0]
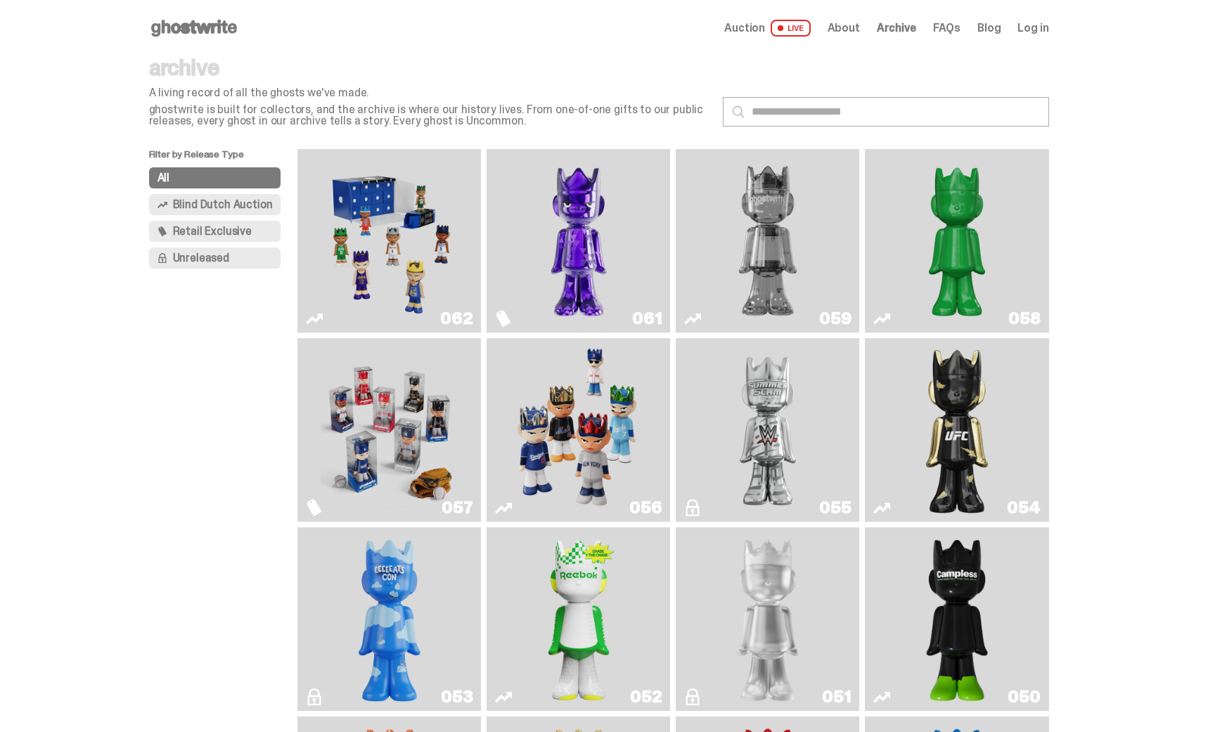
click at [763, 32] on span "Auction" at bounding box center [744, 27] width 41 height 11
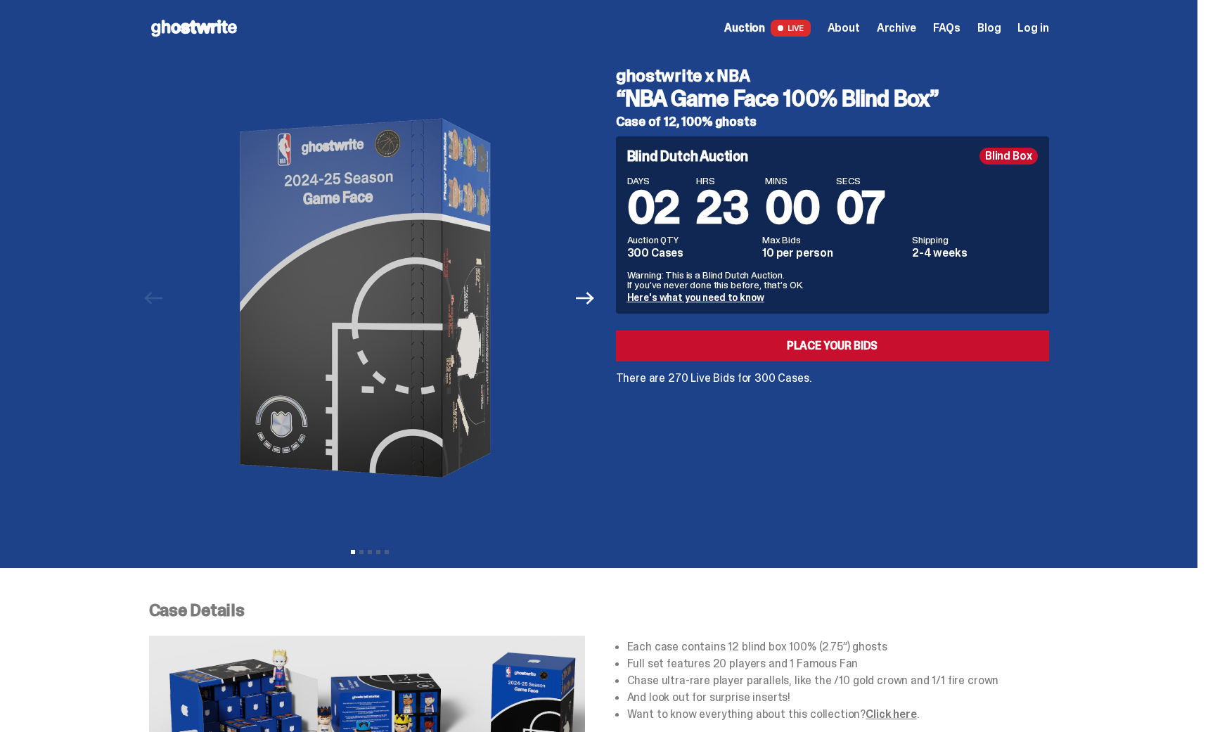
click at [747, 302] on link "Here's what you need to know" at bounding box center [695, 297] width 137 height 13
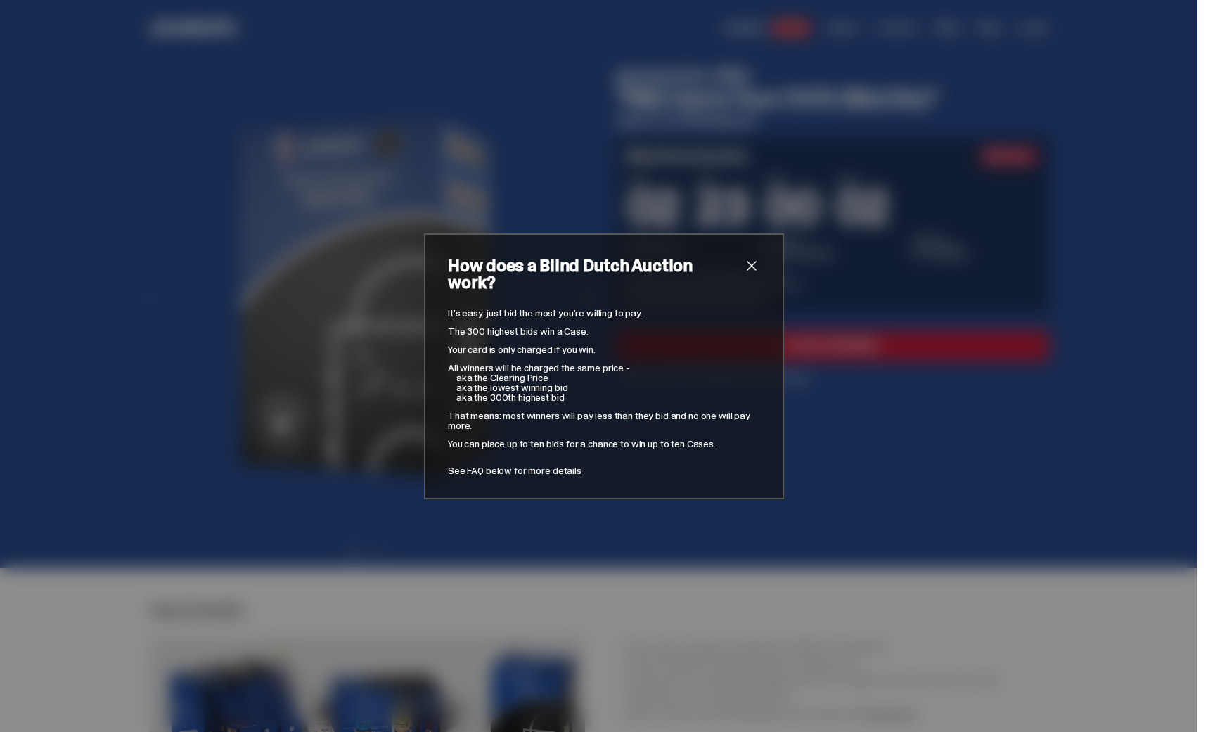
click at [556, 464] on link "See FAQ below for more details" at bounding box center [515, 470] width 134 height 13
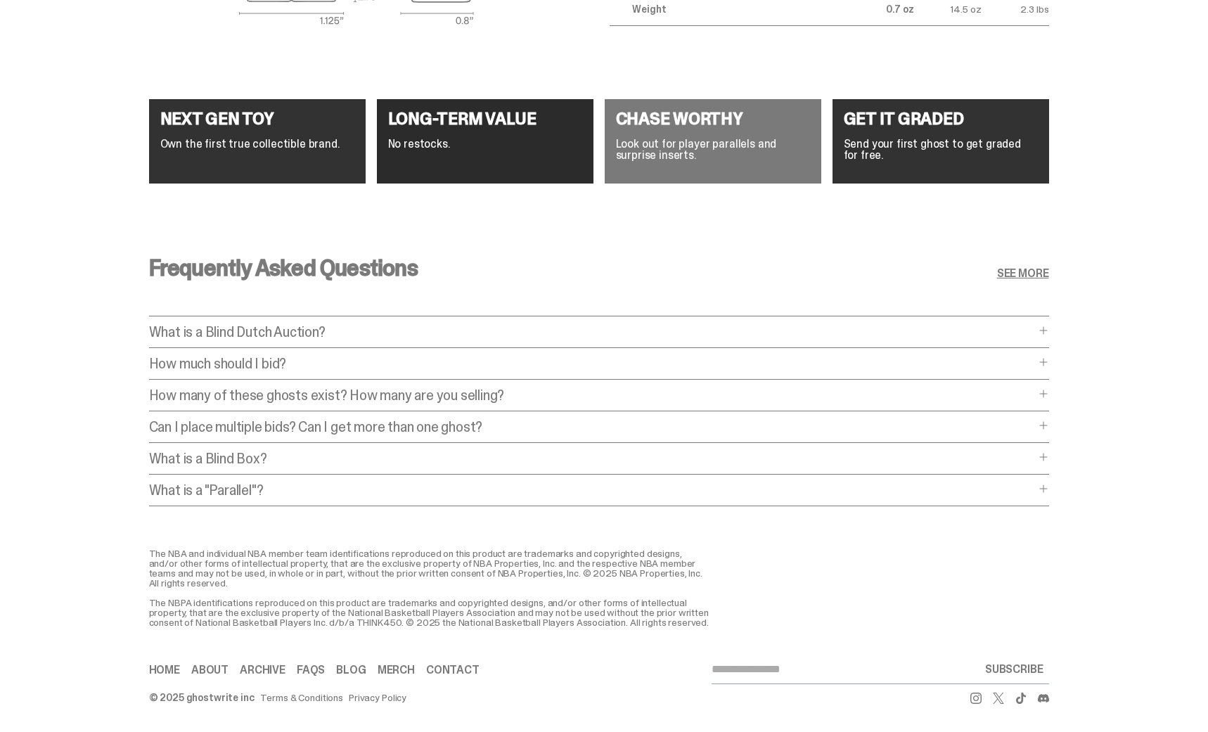
click at [316, 325] on p "What is a Blind Dutch Auction?" at bounding box center [592, 332] width 886 height 14
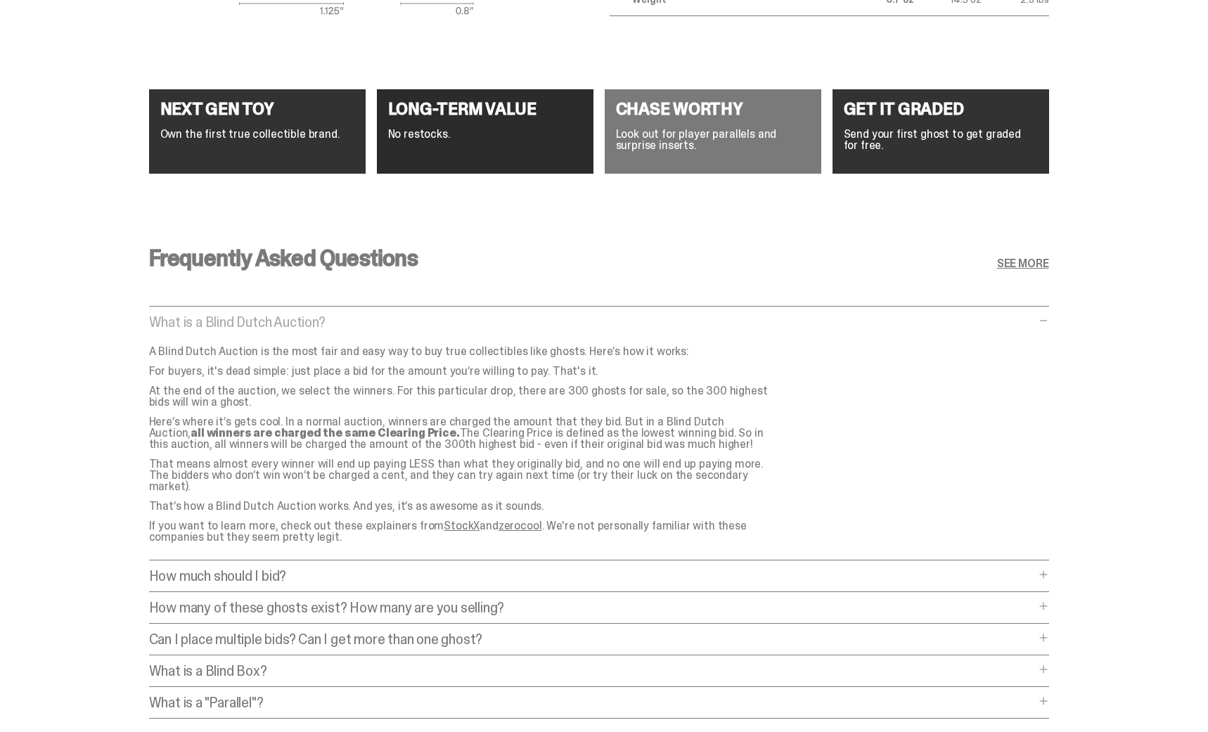
click at [317, 322] on p "What is a Blind Dutch Auction?" at bounding box center [592, 322] width 886 height 14
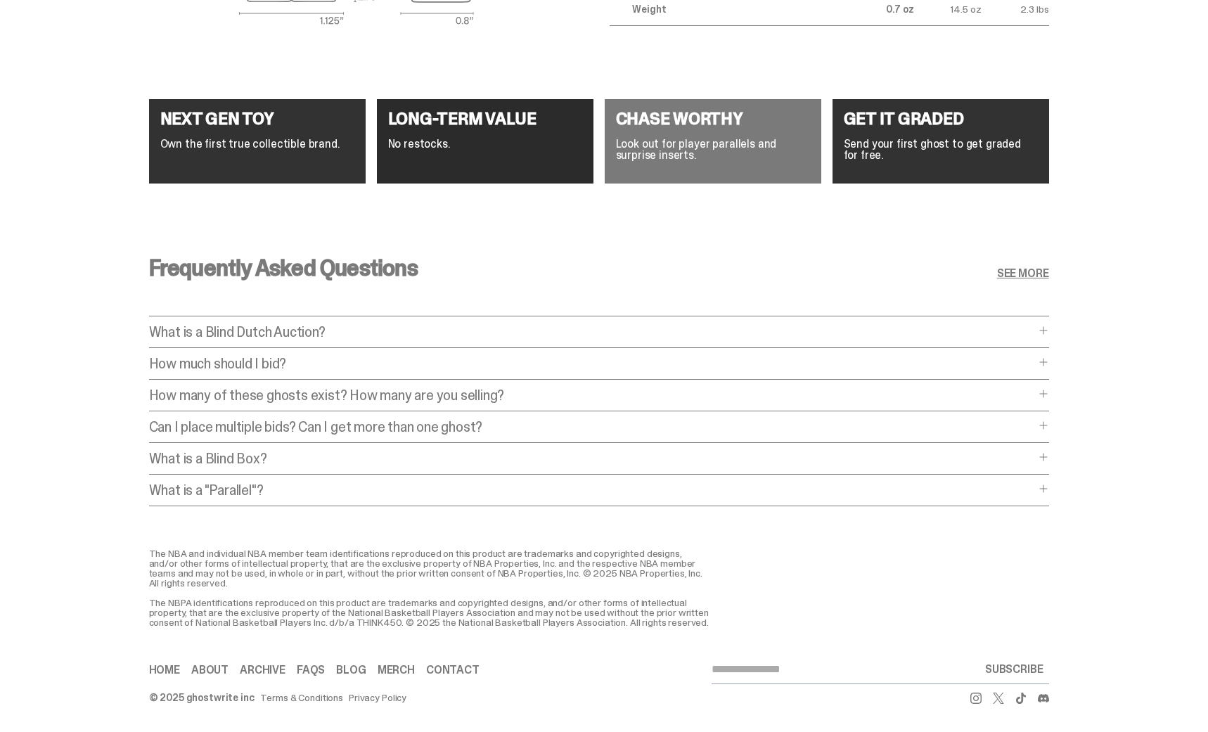
click at [268, 356] on p "How much should I bid?" at bounding box center [592, 363] width 886 height 14
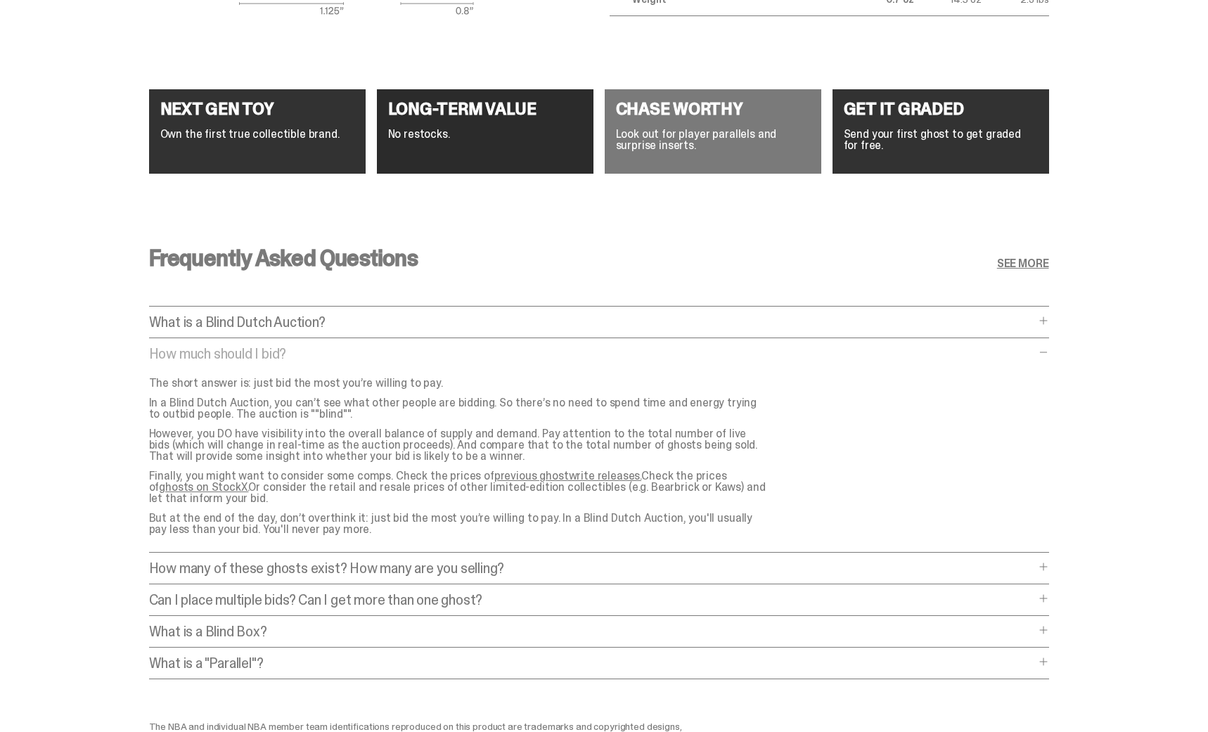
click at [269, 353] on p "How much should I bid?" at bounding box center [592, 354] width 886 height 14
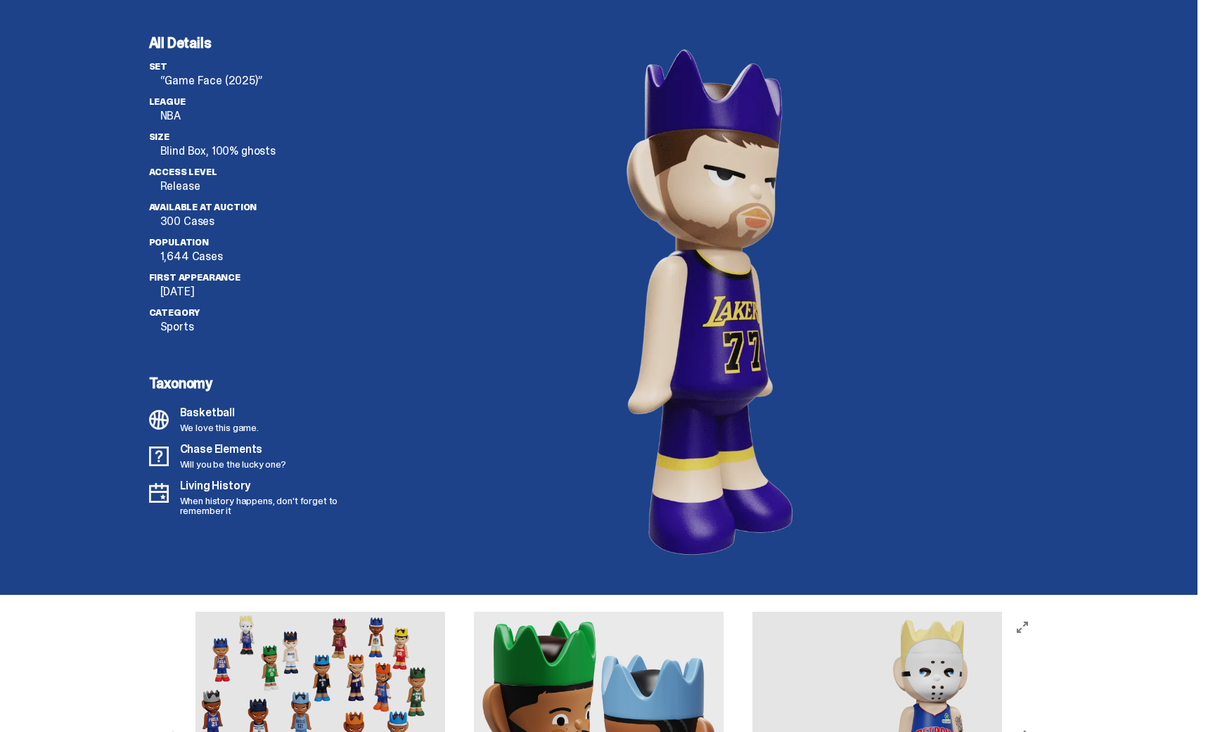
scroll to position [3844, 0]
click at [737, 157] on image "lottie-animation-container" at bounding box center [711, 297] width 295 height 525
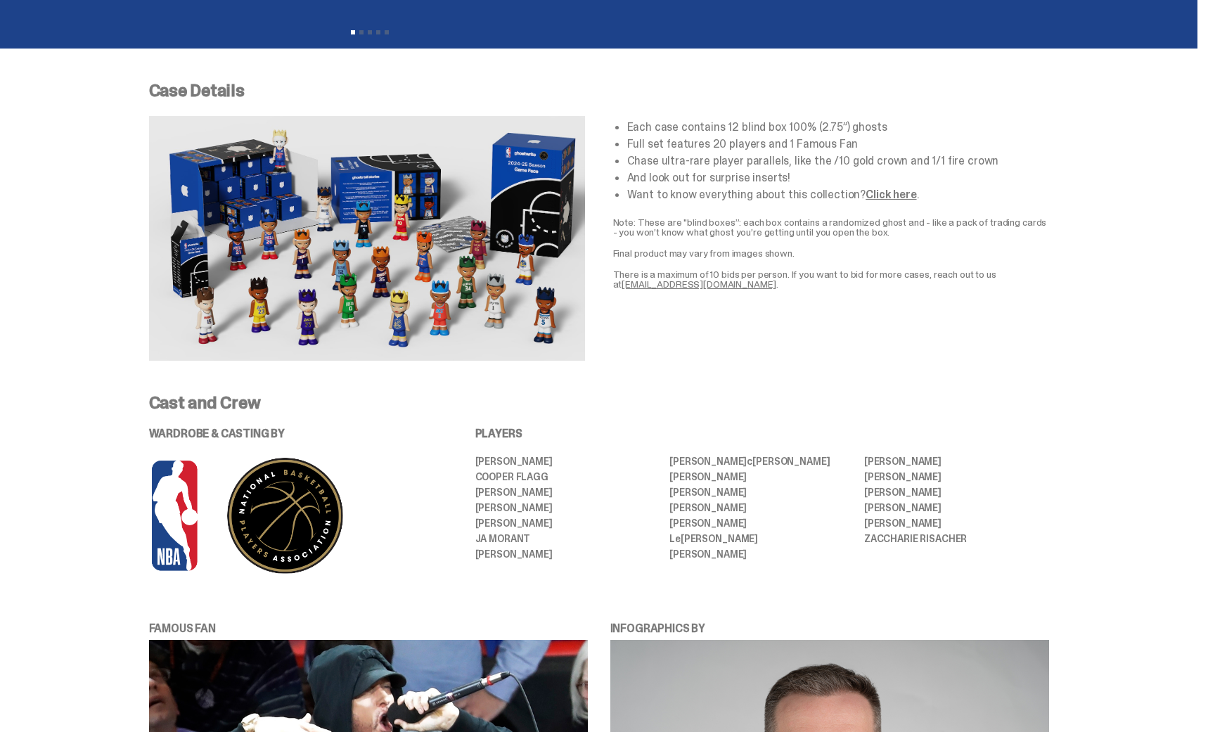
scroll to position [0, 0]
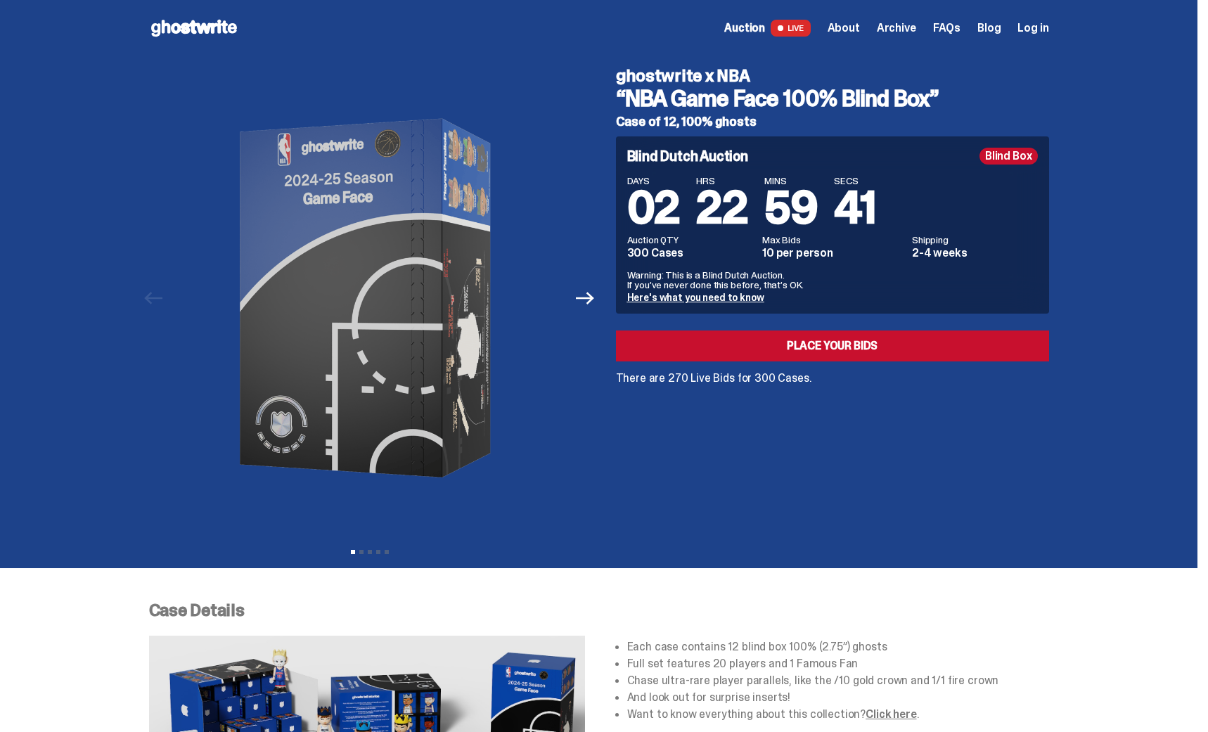
click at [860, 27] on span "About" at bounding box center [843, 27] width 32 height 11
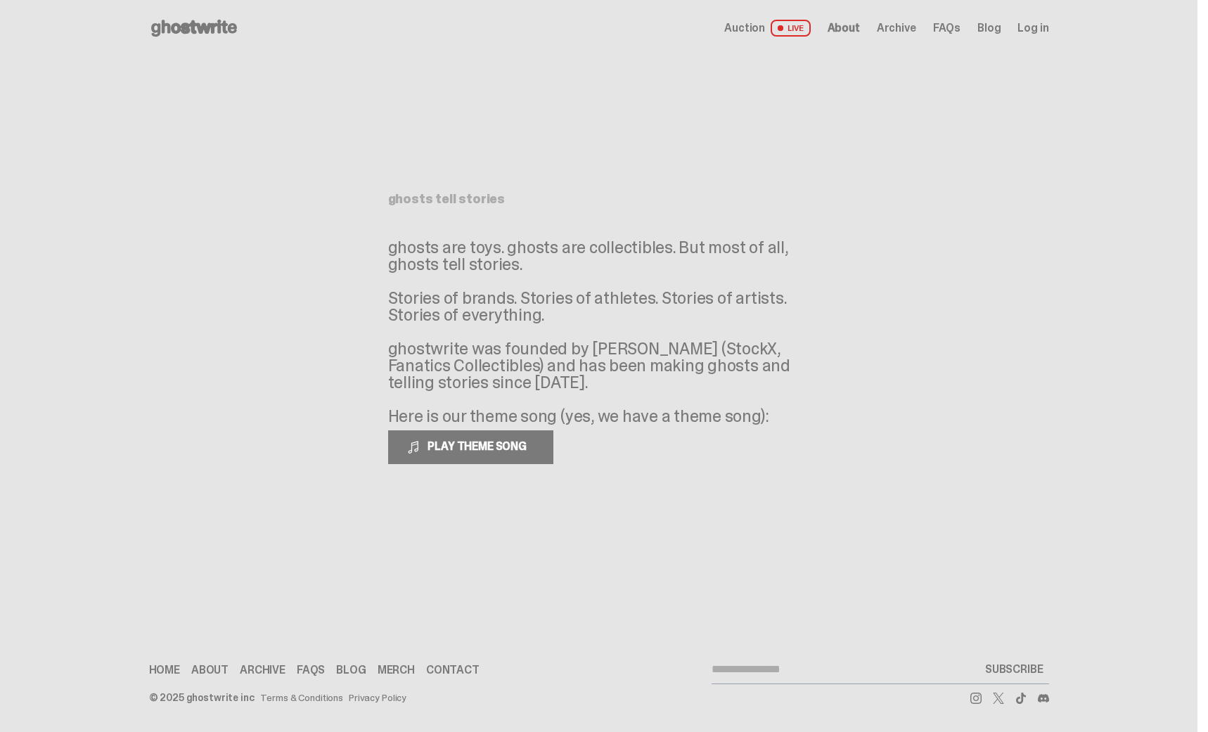
click at [765, 27] on span "Auction" at bounding box center [744, 27] width 41 height 11
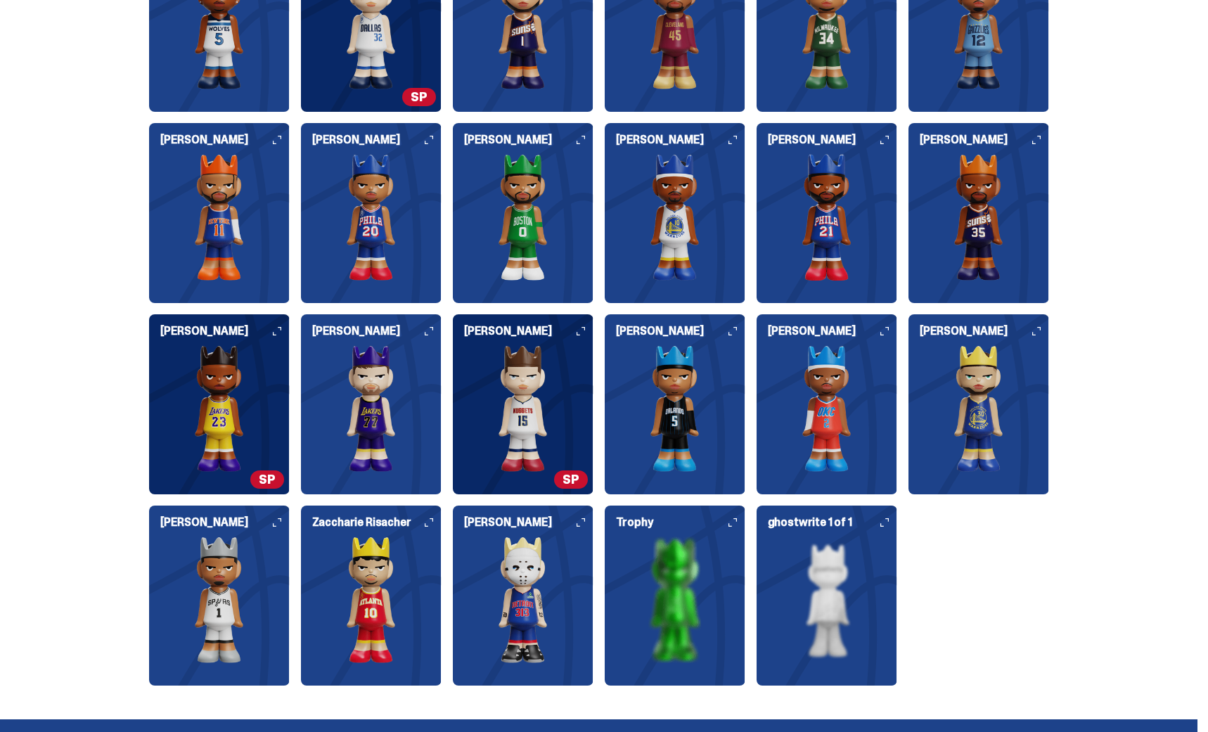
scroll to position [1602, 0]
